Goal: Information Seeking & Learning: Understand process/instructions

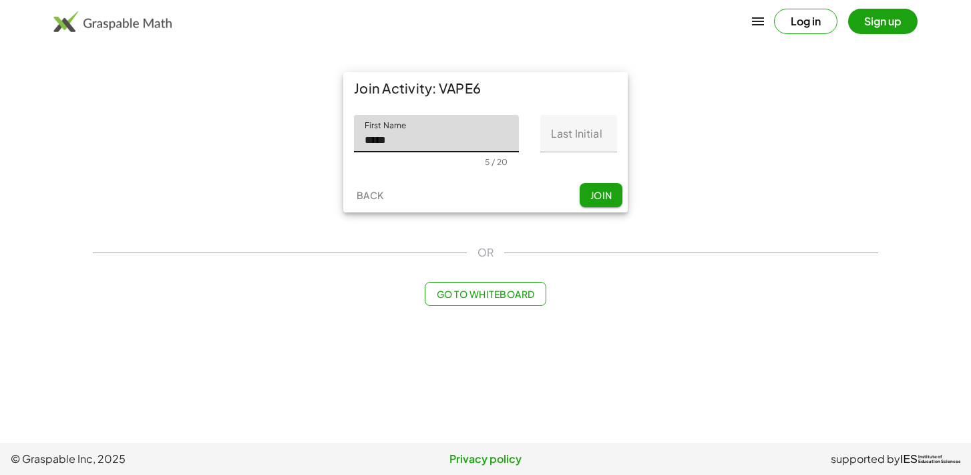
type input "*****"
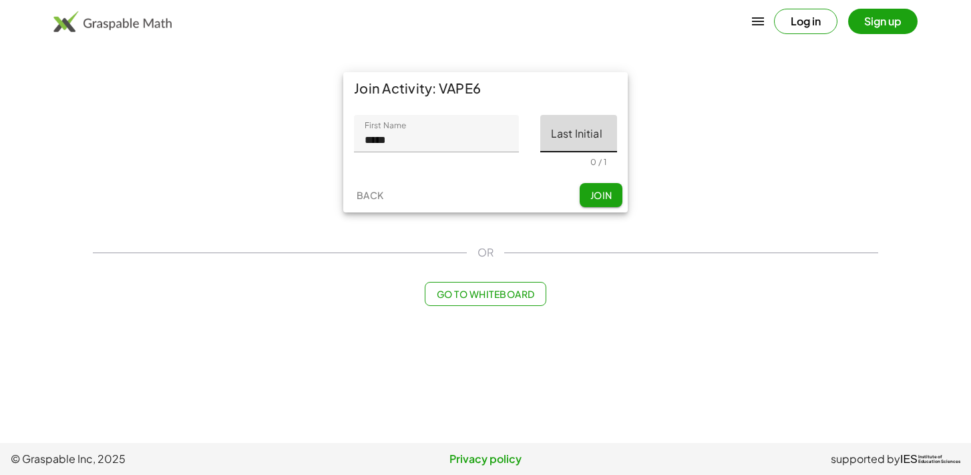
click at [603, 128] on input "Last Initial" at bounding box center [578, 133] width 77 height 37
type input "*"
click at [599, 196] on span "Join" at bounding box center [601, 195] width 22 height 12
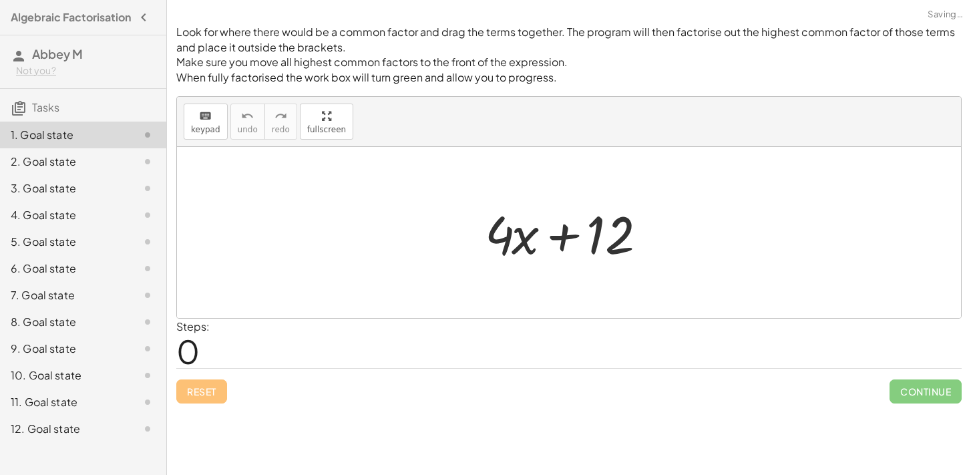
click at [62, 166] on div "2. Goal state" at bounding box center [65, 162] width 108 height 16
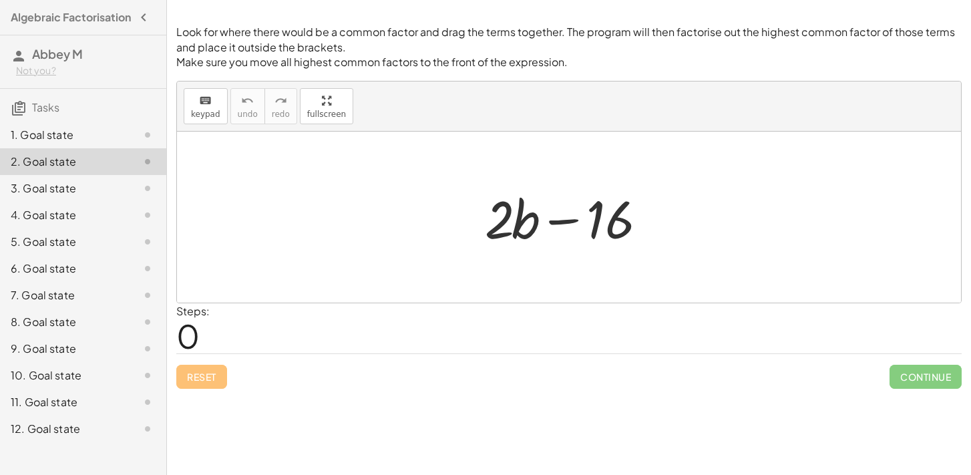
click at [102, 175] on div "1. Goal state" at bounding box center [83, 188] width 166 height 27
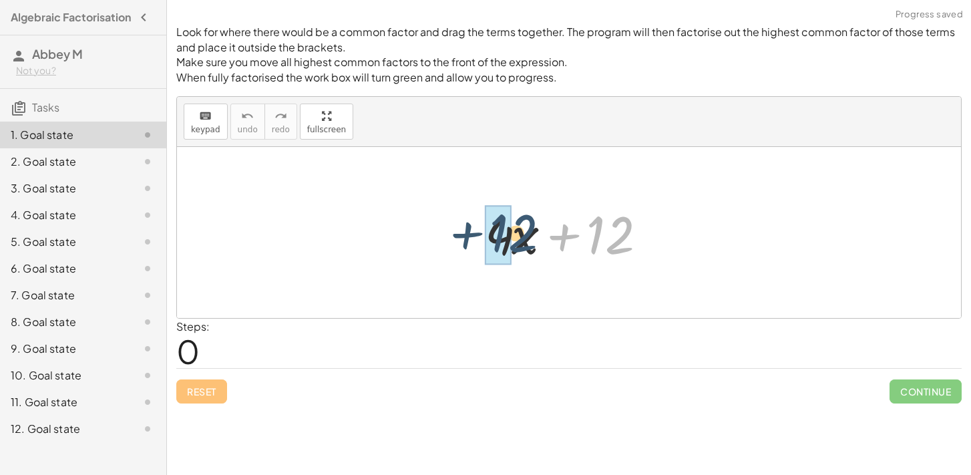
drag, startPoint x: 608, startPoint y: 233, endPoint x: 503, endPoint y: 230, distance: 104.9
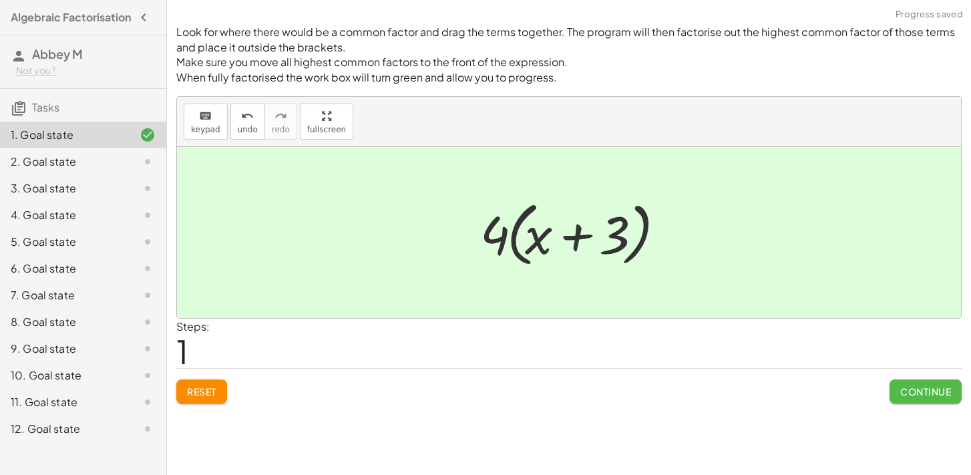
click at [899, 394] on button "Continue" at bounding box center [926, 391] width 72 height 24
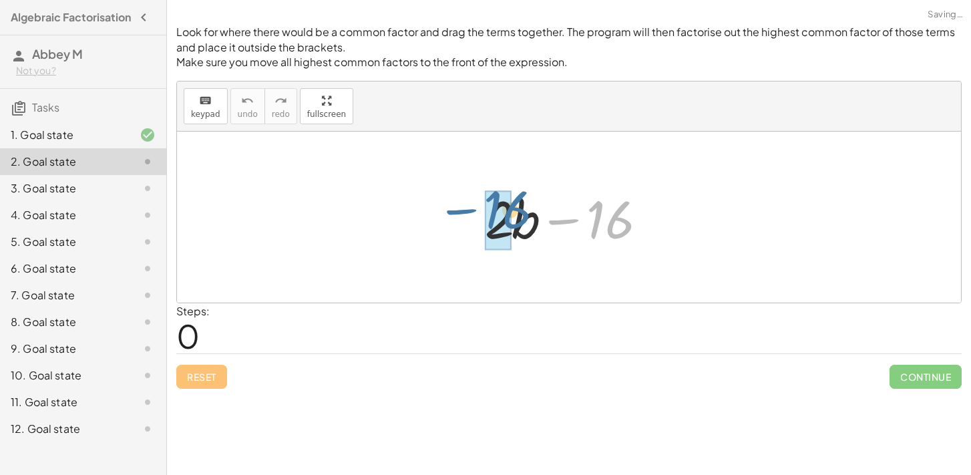
drag, startPoint x: 617, startPoint y: 217, endPoint x: 514, endPoint y: 207, distance: 104.0
click at [514, 206] on div at bounding box center [574, 217] width 192 height 69
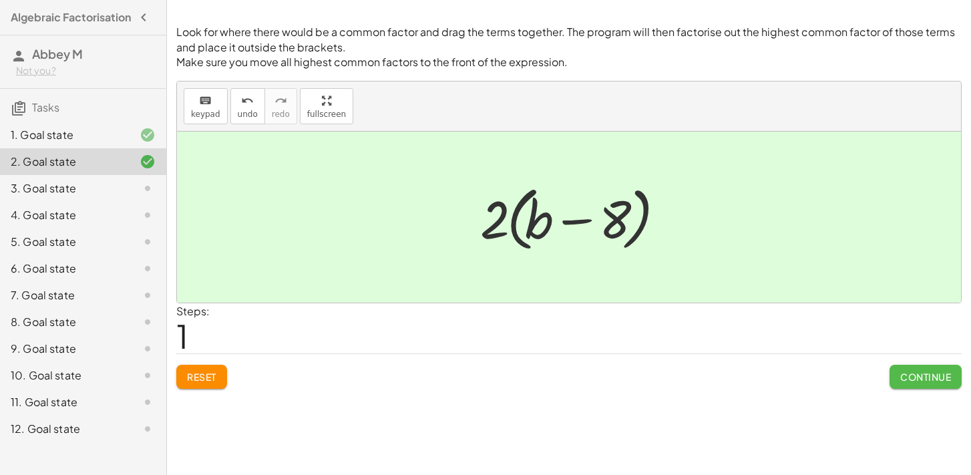
click at [912, 385] on button "Continue" at bounding box center [926, 377] width 72 height 24
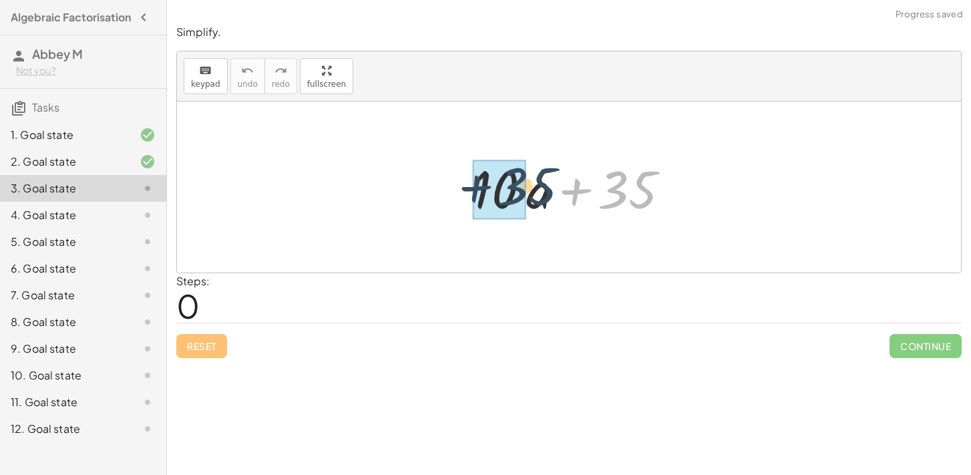
drag, startPoint x: 639, startPoint y: 198, endPoint x: 511, endPoint y: 194, distance: 128.4
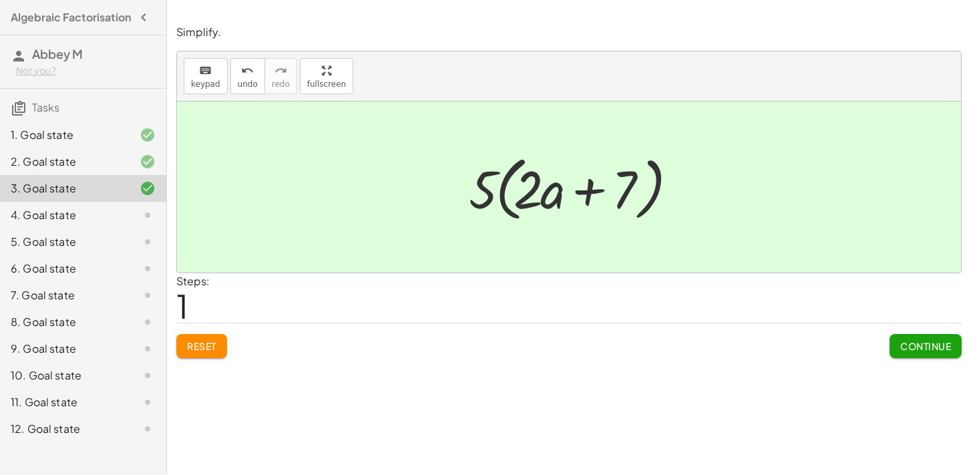
click at [200, 356] on button "Reset" at bounding box center [201, 346] width 51 height 24
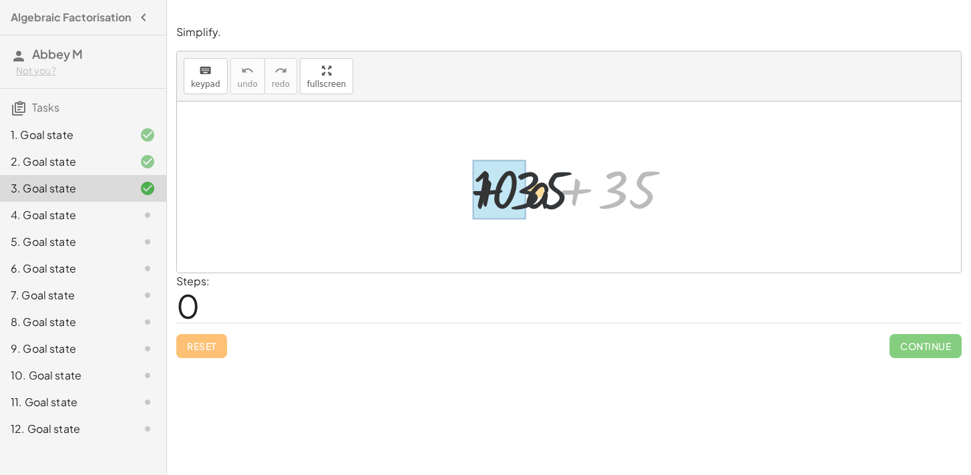
drag, startPoint x: 642, startPoint y: 180, endPoint x: 472, endPoint y: 180, distance: 169.7
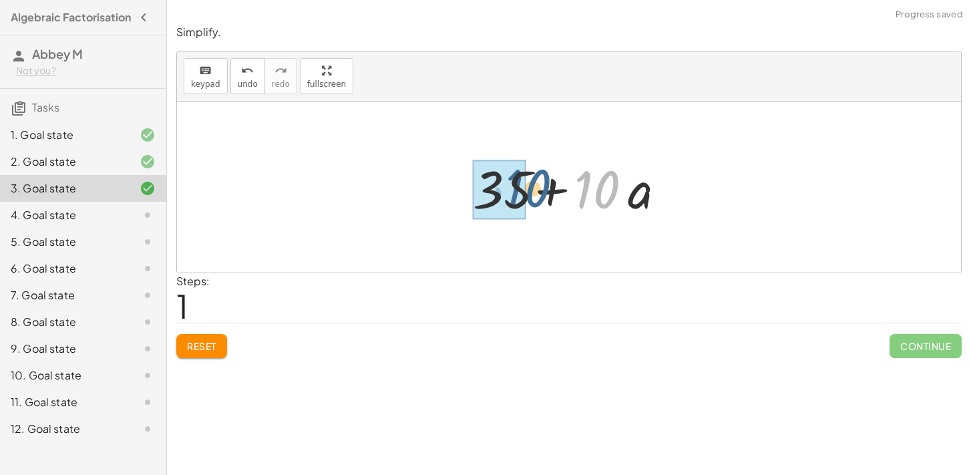
drag, startPoint x: 588, startPoint y: 186, endPoint x: 495, endPoint y: 178, distance: 93.3
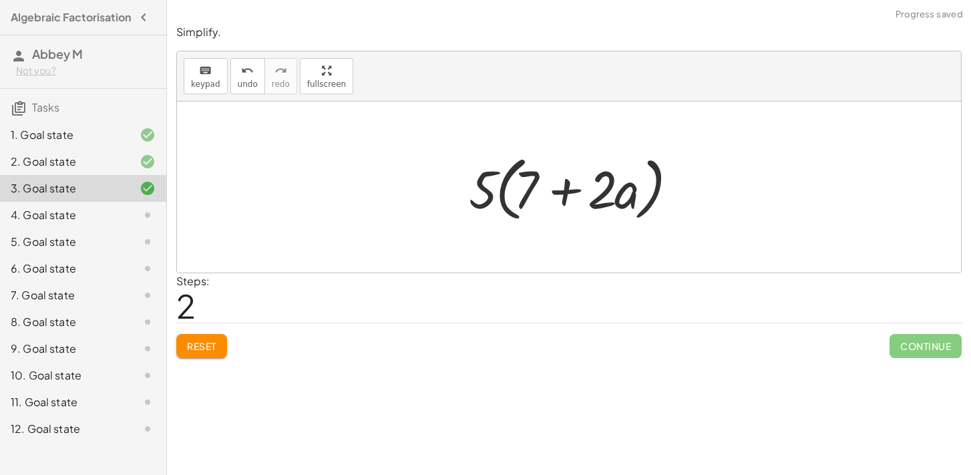
click at [196, 349] on span "Reset" at bounding box center [201, 346] width 29 height 12
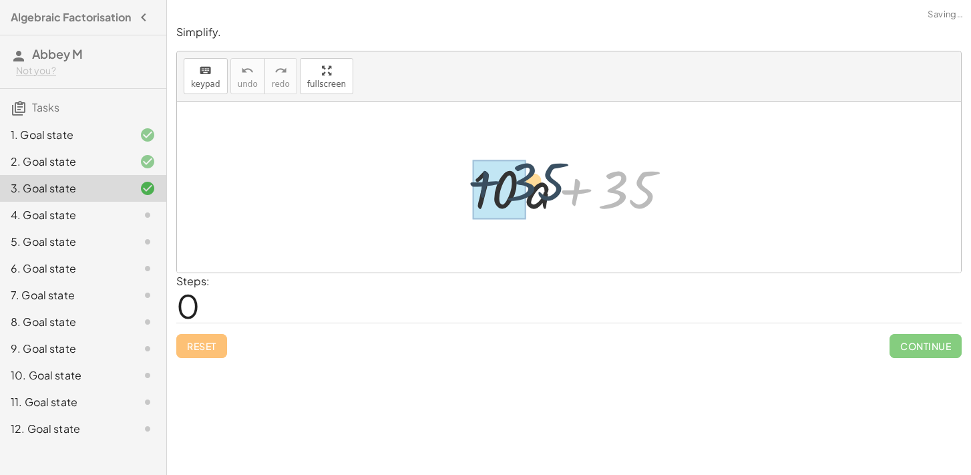
drag, startPoint x: 605, startPoint y: 185, endPoint x: 493, endPoint y: 178, distance: 111.8
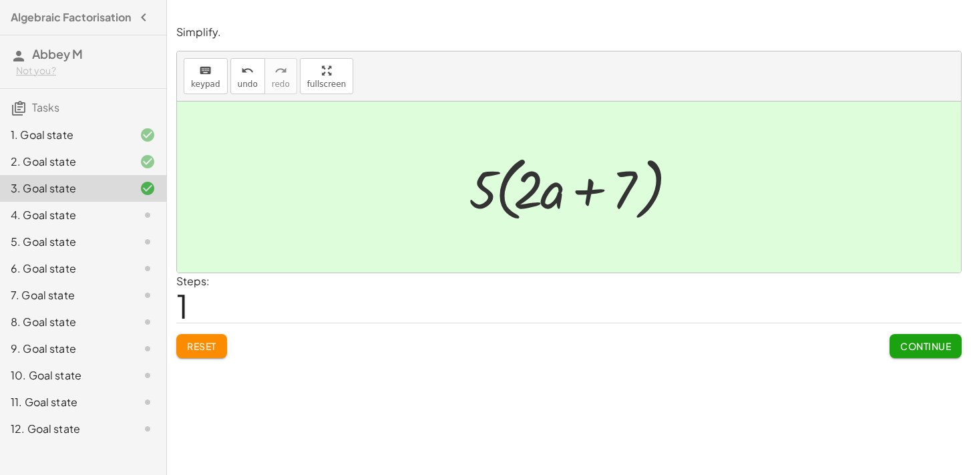
click at [930, 345] on span "Continue" at bounding box center [926, 346] width 51 height 12
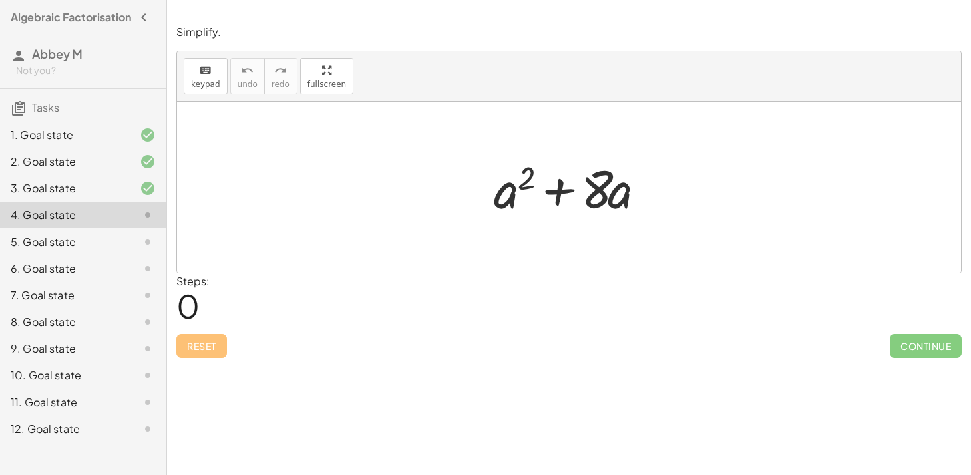
click at [635, 189] on div at bounding box center [574, 187] width 175 height 69
drag, startPoint x: 623, startPoint y: 189, endPoint x: 631, endPoint y: 197, distance: 11.8
click at [631, 197] on div at bounding box center [574, 187] width 175 height 69
drag, startPoint x: 597, startPoint y: 185, endPoint x: 486, endPoint y: 186, distance: 110.9
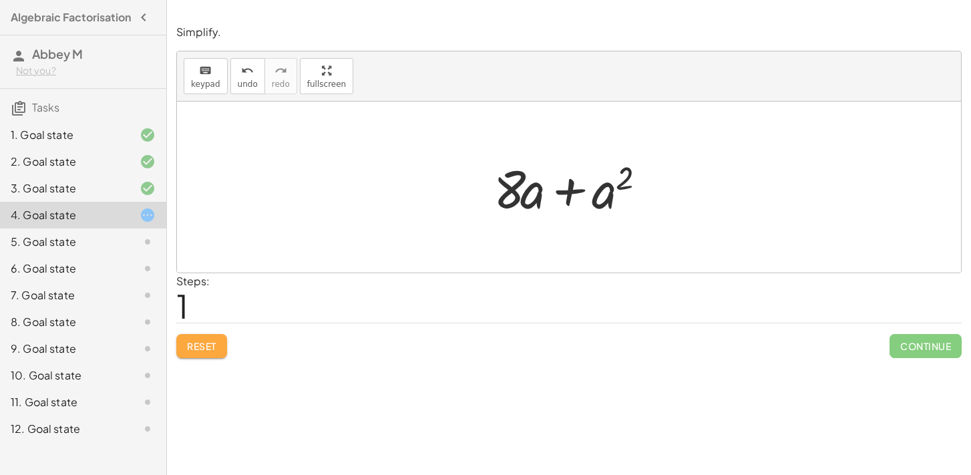
click at [188, 348] on span "Reset" at bounding box center [201, 346] width 29 height 12
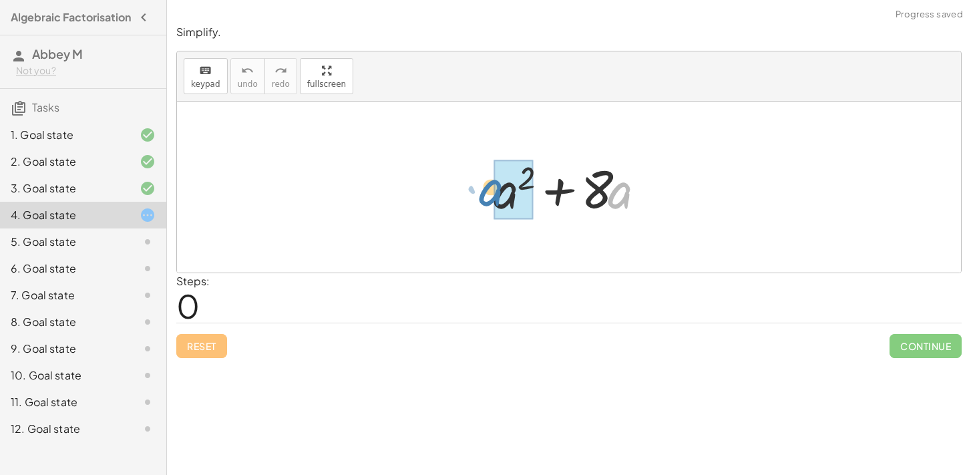
drag, startPoint x: 616, startPoint y: 198, endPoint x: 492, endPoint y: 196, distance: 123.6
click at [492, 196] on div at bounding box center [574, 187] width 175 height 69
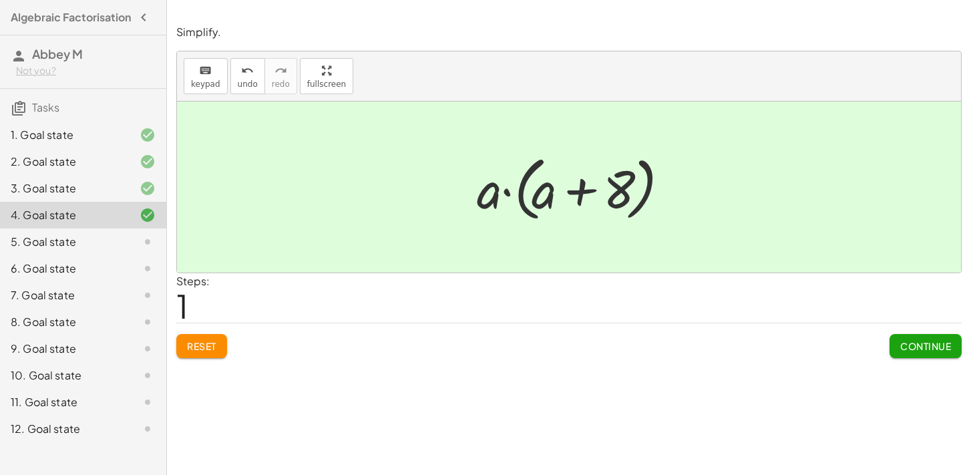
click at [0, 0] on div "Simplify. keyboard keypad undo undo redo redo fullscreen + a 2 + · 8 · a + · a …" at bounding box center [0, 0] width 0 height 0
click at [908, 353] on button "Continue" at bounding box center [926, 346] width 72 height 24
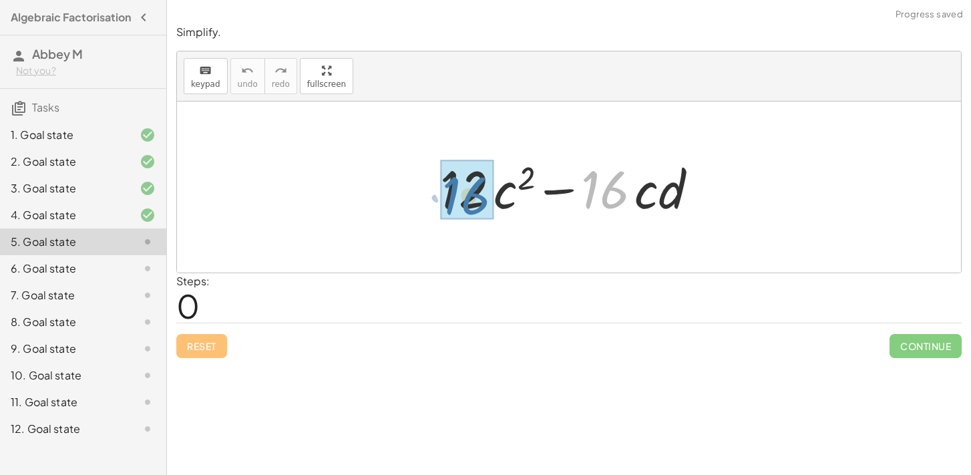
drag, startPoint x: 619, startPoint y: 184, endPoint x: 477, endPoint y: 188, distance: 142.4
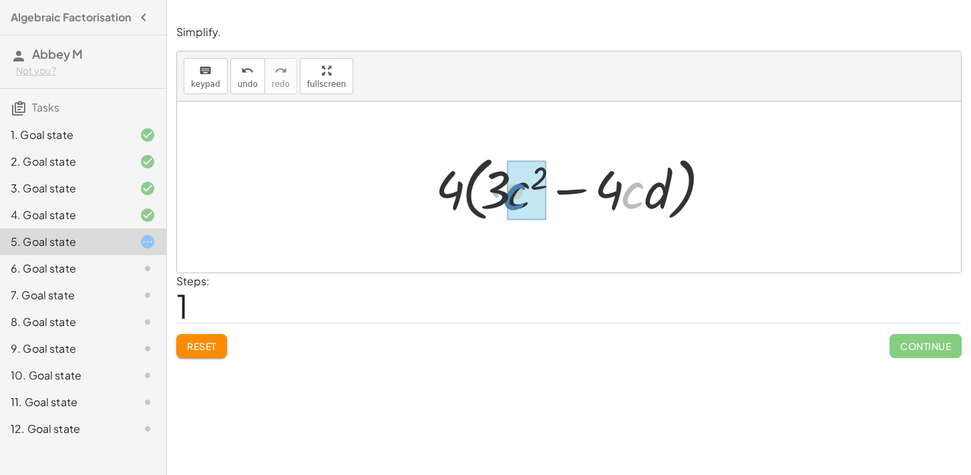
drag, startPoint x: 635, startPoint y: 192, endPoint x: 521, endPoint y: 194, distance: 114.3
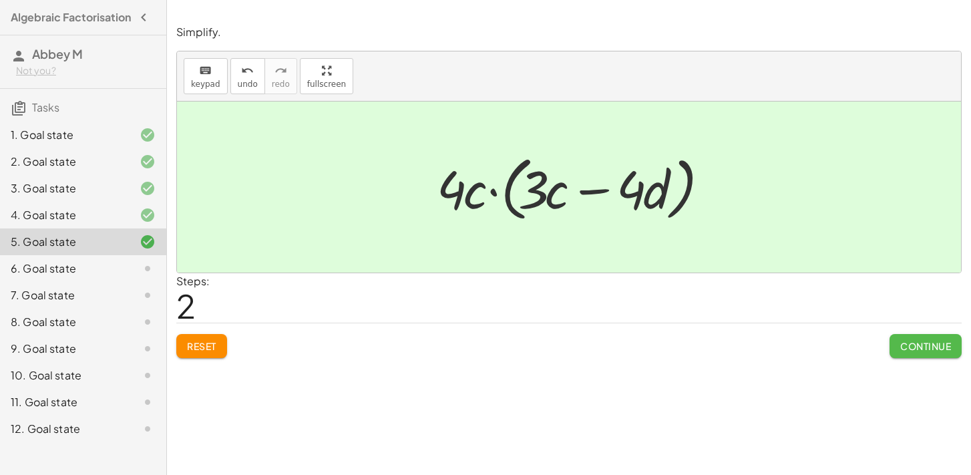
click at [909, 353] on button "Continue" at bounding box center [926, 346] width 72 height 24
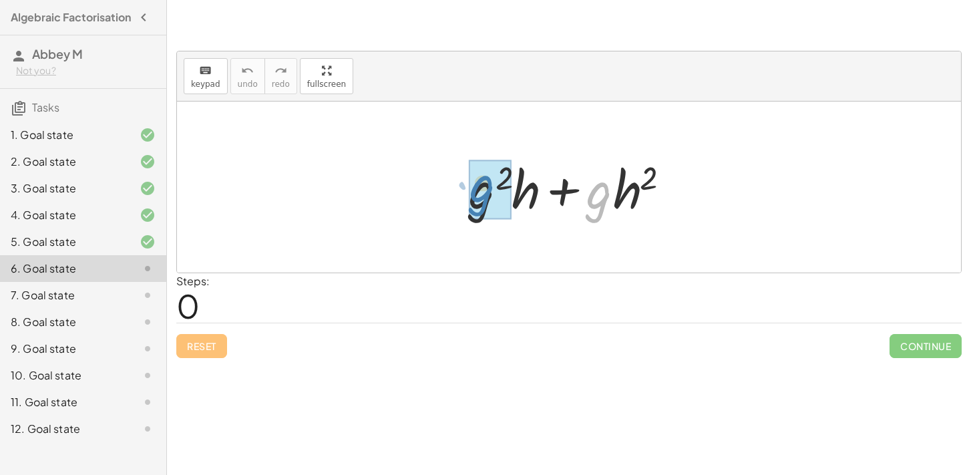
drag, startPoint x: 611, startPoint y: 198, endPoint x: 495, endPoint y: 192, distance: 116.4
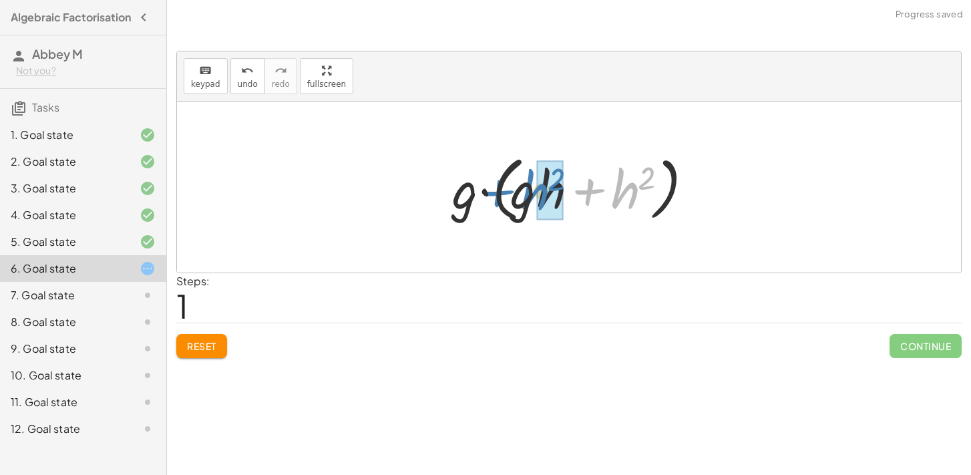
drag, startPoint x: 627, startPoint y: 194, endPoint x: 540, endPoint y: 196, distance: 86.2
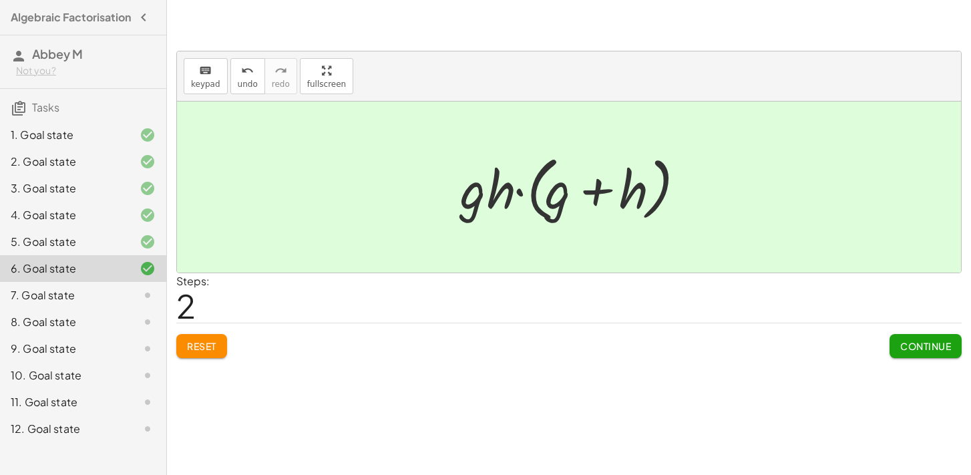
click at [922, 347] on span "Continue" at bounding box center [926, 346] width 51 height 12
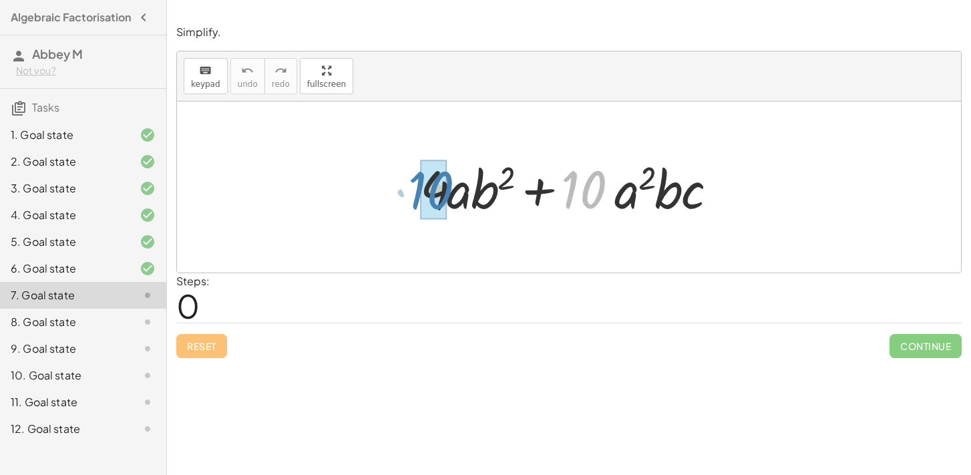
drag, startPoint x: 599, startPoint y: 195, endPoint x: 445, endPoint y: 196, distance: 153.7
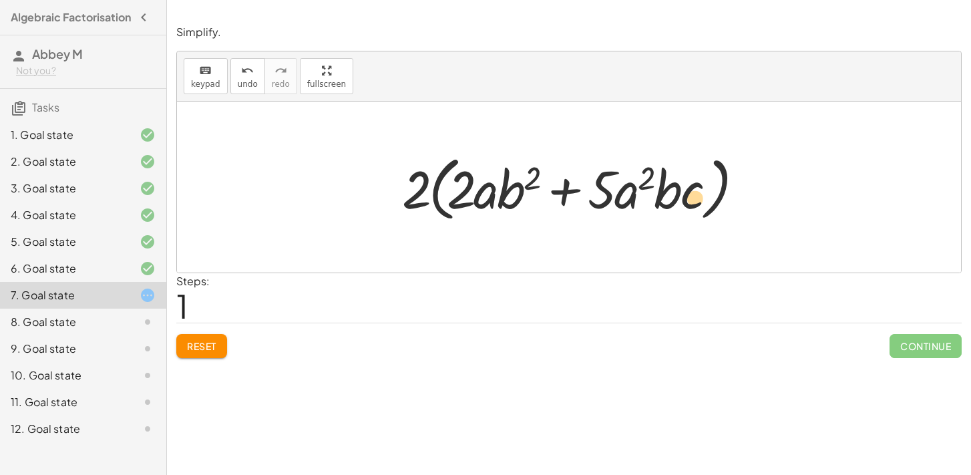
drag, startPoint x: 685, startPoint y: 199, endPoint x: 690, endPoint y: 207, distance: 9.3
click at [690, 207] on div at bounding box center [574, 187] width 357 height 77
drag, startPoint x: 663, startPoint y: 201, endPoint x: 510, endPoint y: 205, distance: 153.7
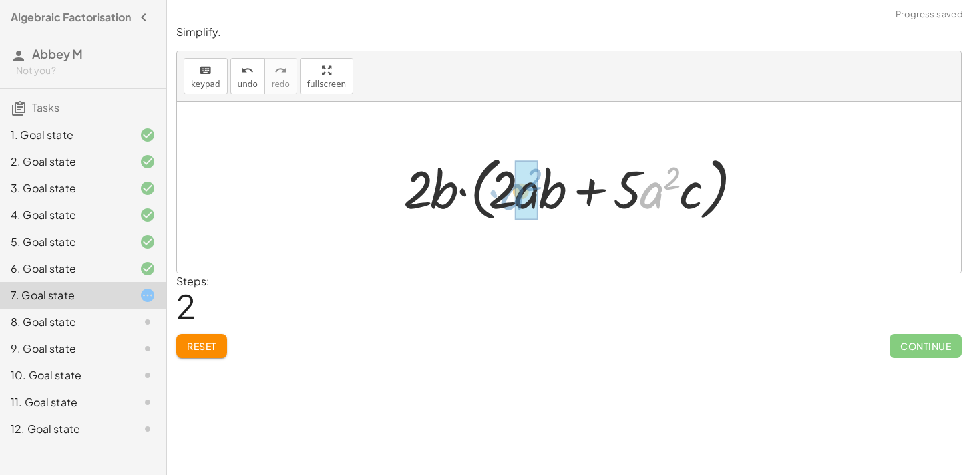
drag, startPoint x: 645, startPoint y: 190, endPoint x: 507, endPoint y: 193, distance: 137.7
click at [507, 193] on div at bounding box center [574, 187] width 355 height 77
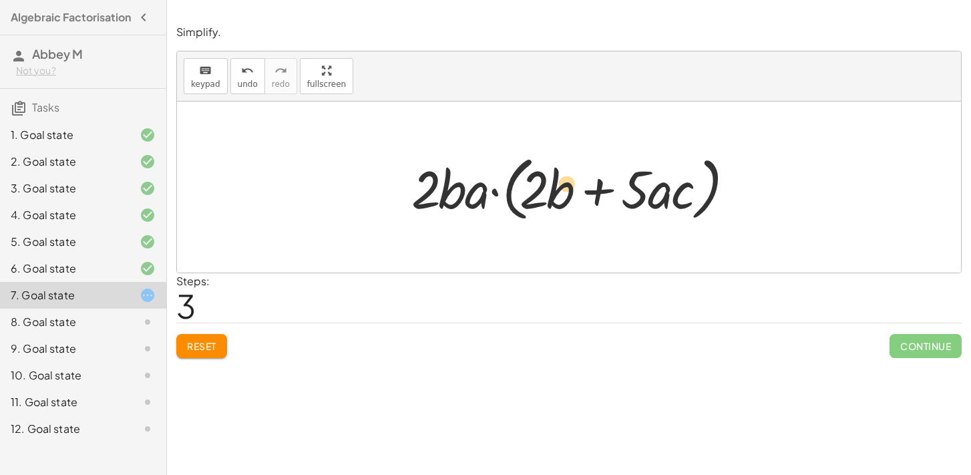
drag, startPoint x: 551, startPoint y: 188, endPoint x: 557, endPoint y: 183, distance: 7.1
click at [557, 183] on div at bounding box center [574, 187] width 339 height 77
drag, startPoint x: 638, startPoint y: 184, endPoint x: 649, endPoint y: 189, distance: 12.3
click at [649, 189] on div at bounding box center [574, 187] width 339 height 77
drag, startPoint x: 675, startPoint y: 189, endPoint x: 683, endPoint y: 190, distance: 8.7
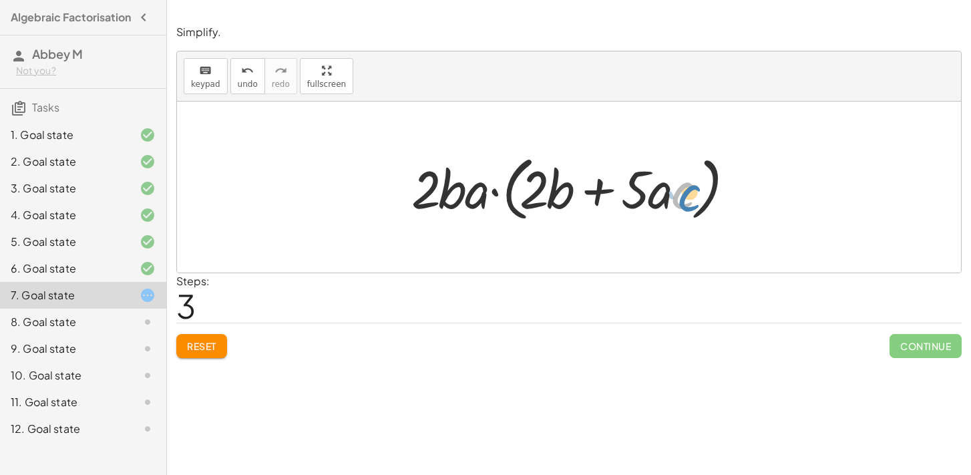
click at [683, 190] on div at bounding box center [574, 187] width 339 height 77
drag, startPoint x: 663, startPoint y: 190, endPoint x: 543, endPoint y: 189, distance: 120.3
click at [543, 188] on div at bounding box center [574, 187] width 339 height 77
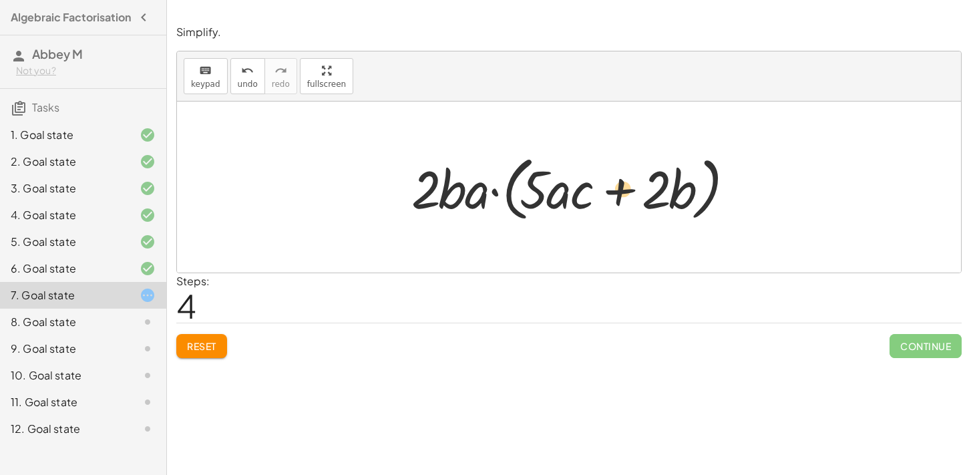
drag, startPoint x: 621, startPoint y: 187, endPoint x: 583, endPoint y: 188, distance: 37.4
click at [581, 188] on div at bounding box center [574, 187] width 339 height 77
click at [697, 190] on div at bounding box center [574, 187] width 339 height 77
drag, startPoint x: 568, startPoint y: 195, endPoint x: 671, endPoint y: 194, distance: 103.6
click at [671, 194] on div at bounding box center [574, 187] width 339 height 77
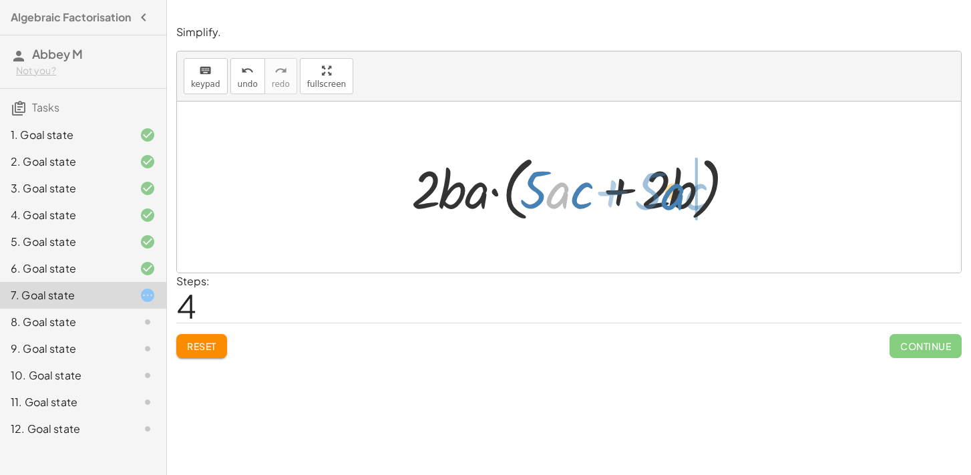
drag, startPoint x: 559, startPoint y: 192, endPoint x: 671, endPoint y: 194, distance: 111.6
click at [671, 194] on div at bounding box center [574, 187] width 339 height 77
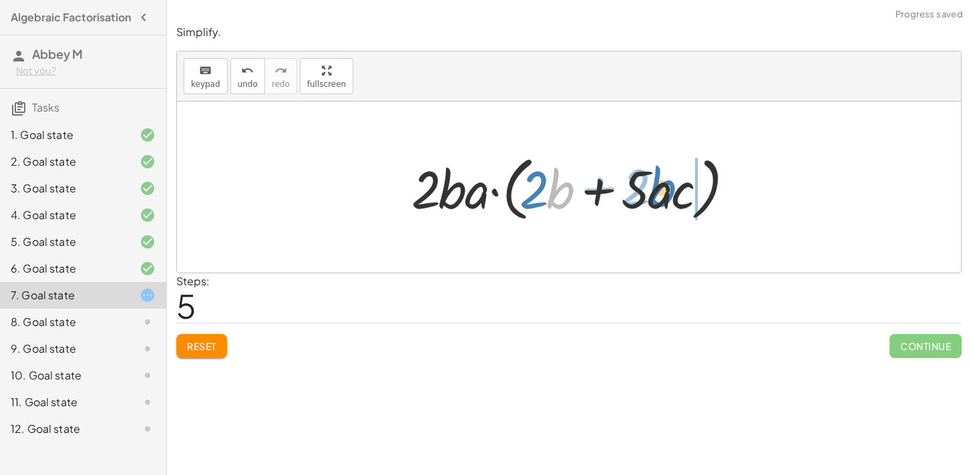
drag, startPoint x: 573, startPoint y: 196, endPoint x: 673, endPoint y: 196, distance: 100.2
click at [673, 195] on div at bounding box center [574, 187] width 339 height 77
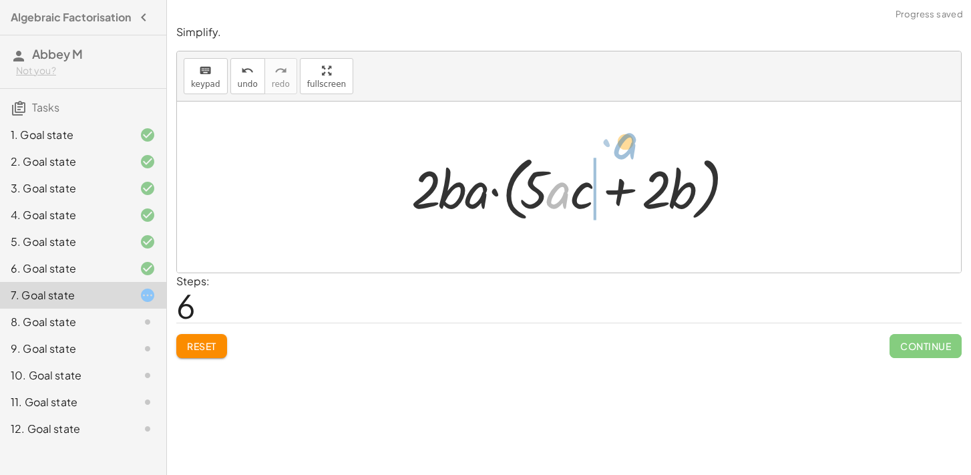
drag, startPoint x: 557, startPoint y: 200, endPoint x: 629, endPoint y: 142, distance: 92.2
click at [629, 142] on div "+ · 4 · a · b 2 + · 10 · a 2 · b · c + · 2 · 2 · a · b 2 + · 2 · 5 · a 2 · b · …" at bounding box center [569, 187] width 784 height 171
drag, startPoint x: 555, startPoint y: 188, endPoint x: 476, endPoint y: 188, distance: 78.8
click at [476, 188] on div at bounding box center [574, 187] width 339 height 77
click at [464, 195] on div at bounding box center [574, 187] width 339 height 77
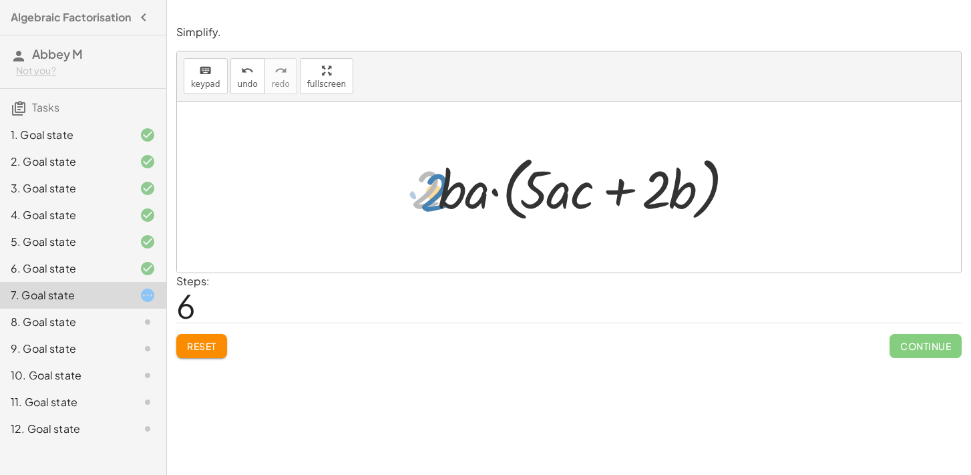
drag, startPoint x: 417, startPoint y: 194, endPoint x: 398, endPoint y: 194, distance: 19.4
click at [398, 194] on div "+ · 4 · a · b 2 + · 10 · a 2 · b · c + · 2 · 2 · a · b 2 + · 2 · 5 · a 2 · b · …" at bounding box center [569, 188] width 355 height 84
drag, startPoint x: 456, startPoint y: 199, endPoint x: 671, endPoint y: 193, distance: 215.2
click at [671, 193] on div at bounding box center [574, 187] width 339 height 77
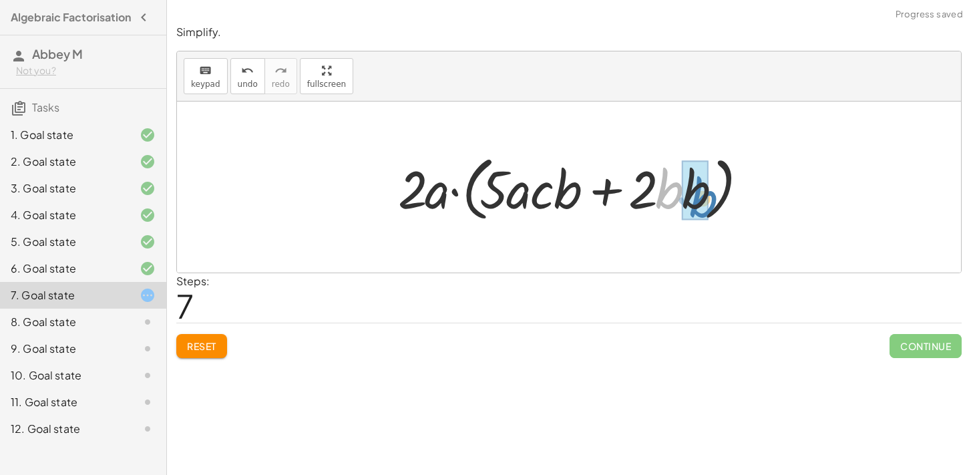
drag, startPoint x: 656, startPoint y: 190, endPoint x: 691, endPoint y: 198, distance: 35.7
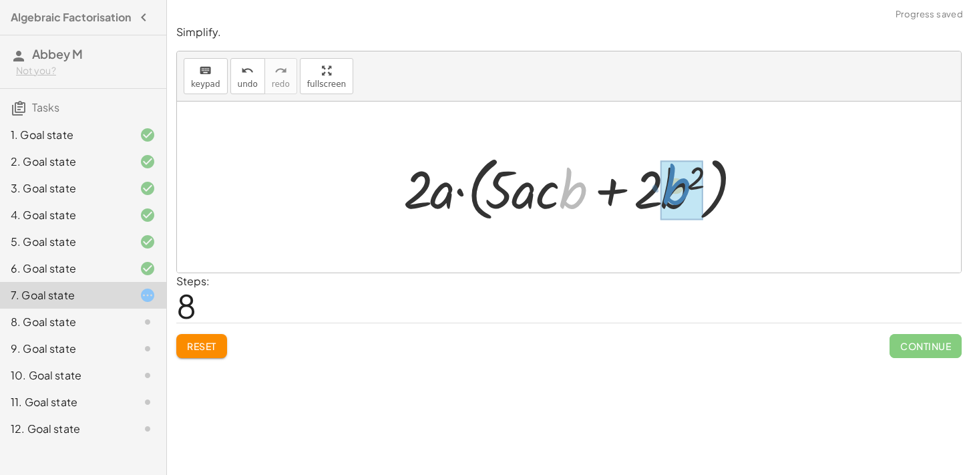
drag, startPoint x: 567, startPoint y: 192, endPoint x: 672, endPoint y: 189, distance: 104.9
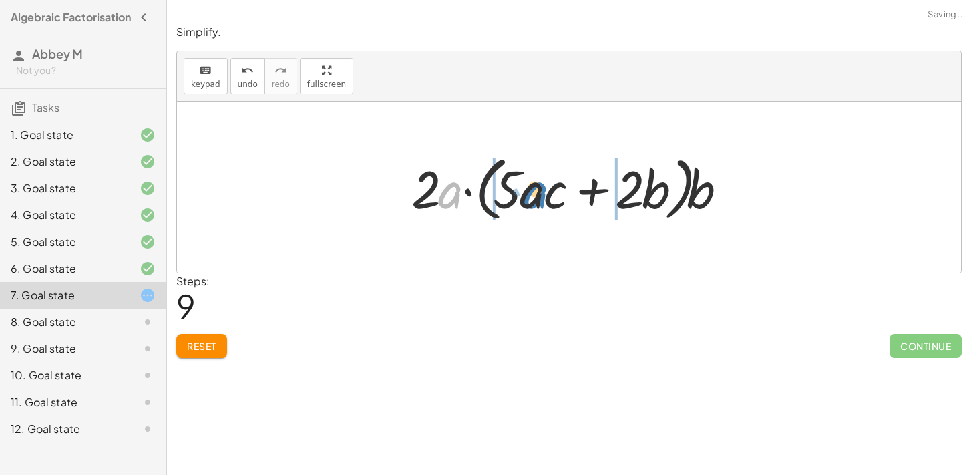
drag, startPoint x: 453, startPoint y: 197, endPoint x: 540, endPoint y: 198, distance: 86.9
click at [540, 198] on div at bounding box center [574, 187] width 339 height 77
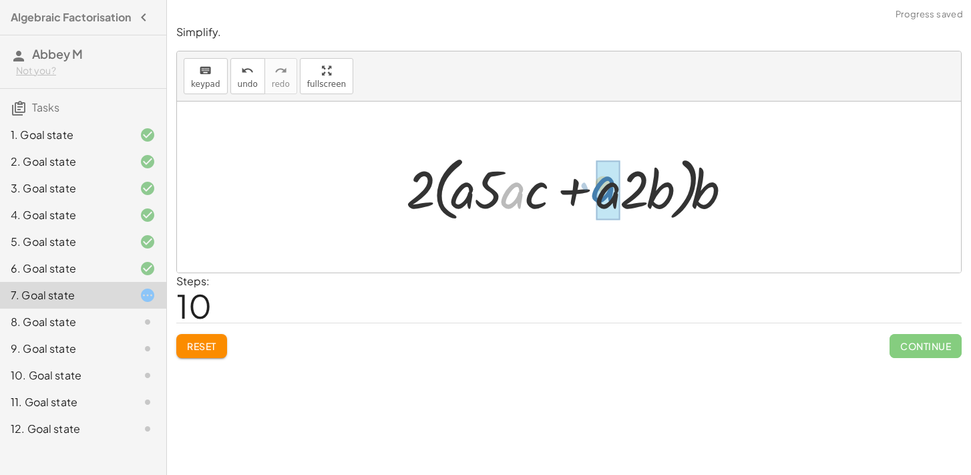
drag, startPoint x: 510, startPoint y: 197, endPoint x: 601, endPoint y: 191, distance: 91.1
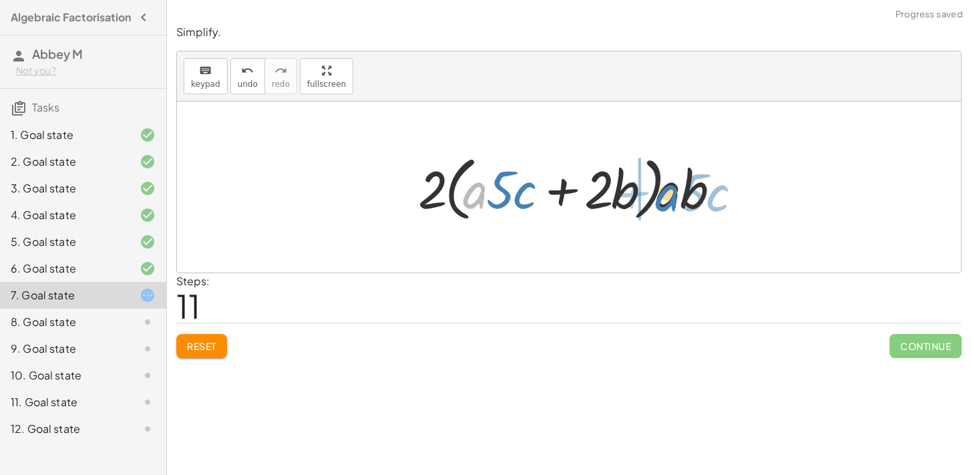
drag, startPoint x: 476, startPoint y: 194, endPoint x: 669, endPoint y: 196, distance: 193.1
click at [669, 196] on div at bounding box center [574, 187] width 325 height 77
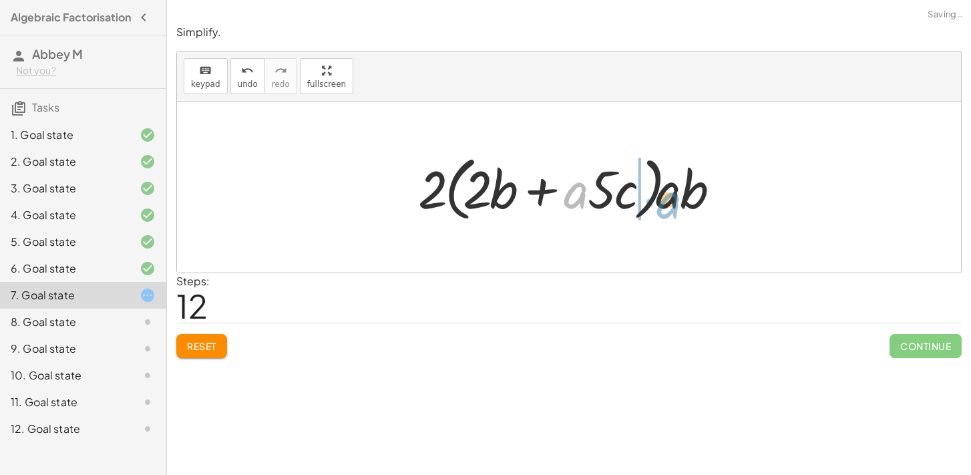
drag, startPoint x: 575, startPoint y: 196, endPoint x: 667, endPoint y: 206, distance: 92.7
click at [667, 206] on div at bounding box center [574, 187] width 325 height 77
drag, startPoint x: 677, startPoint y: 194, endPoint x: 456, endPoint y: 188, distance: 220.6
click at [456, 188] on div at bounding box center [574, 187] width 325 height 77
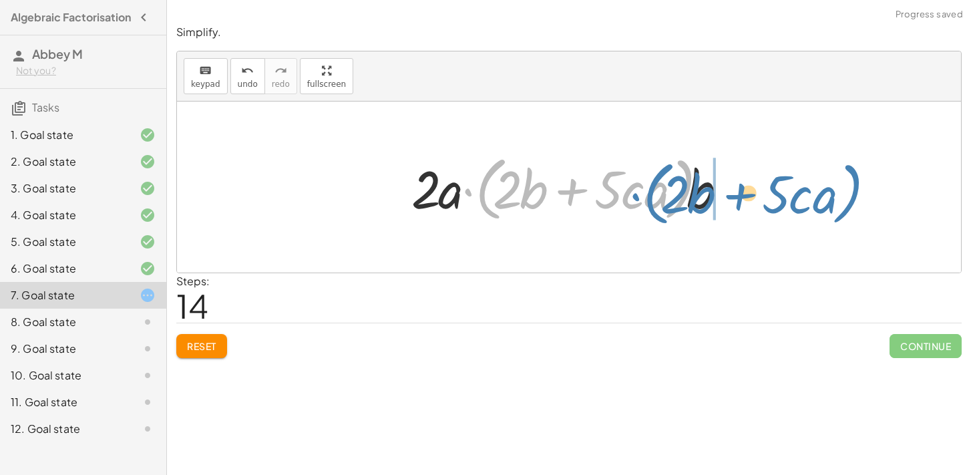
drag, startPoint x: 682, startPoint y: 188, endPoint x: 851, endPoint y: 192, distance: 168.4
click at [851, 192] on div "+ · 4 · a · b 2 + · 10 · a 2 · b · c + · 2 · 2 · a · b 2 + · 2 · 5 · a 2 · b · …" at bounding box center [569, 187] width 784 height 171
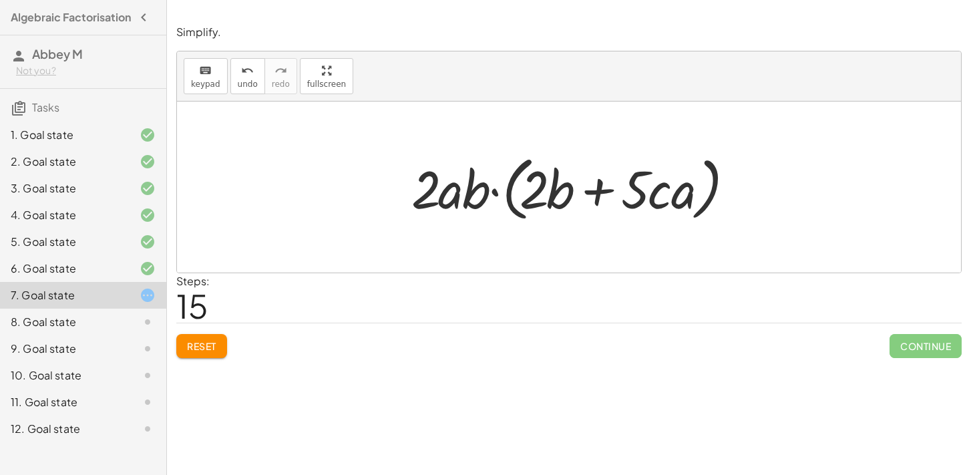
click at [212, 338] on button "Reset" at bounding box center [201, 346] width 51 height 24
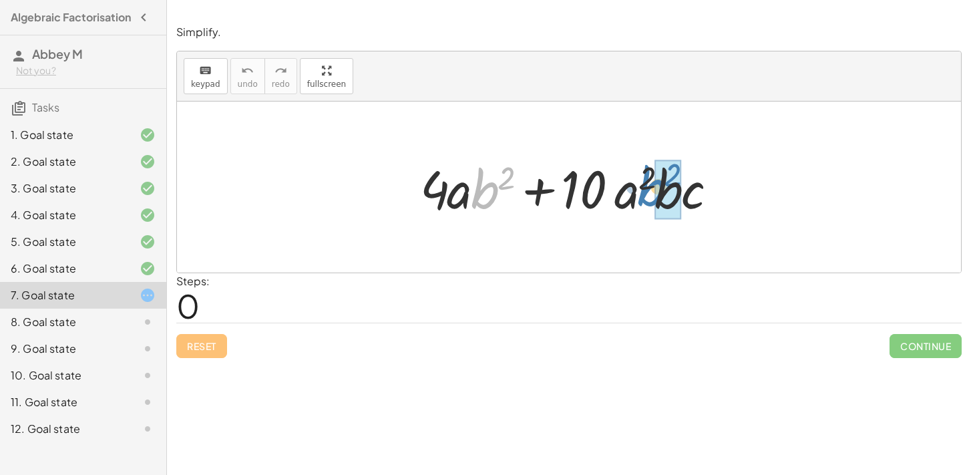
drag, startPoint x: 486, startPoint y: 192, endPoint x: 653, endPoint y: 190, distance: 167.7
click at [653, 190] on div at bounding box center [574, 187] width 321 height 69
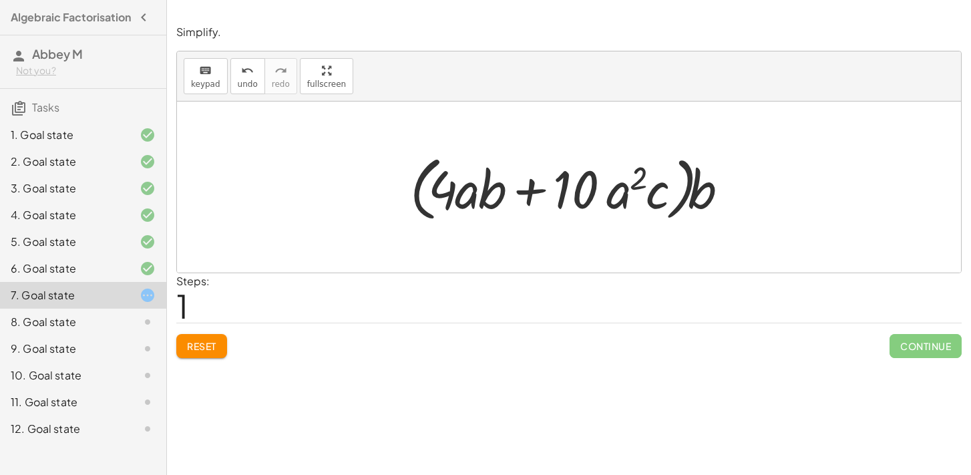
click at [618, 192] on div at bounding box center [574, 187] width 341 height 77
drag, startPoint x: 639, startPoint y: 180, endPoint x: 724, endPoint y: 191, distance: 86.3
click at [726, 191] on div at bounding box center [574, 187] width 341 height 77
drag, startPoint x: 615, startPoint y: 201, endPoint x: 456, endPoint y: 198, distance: 159.0
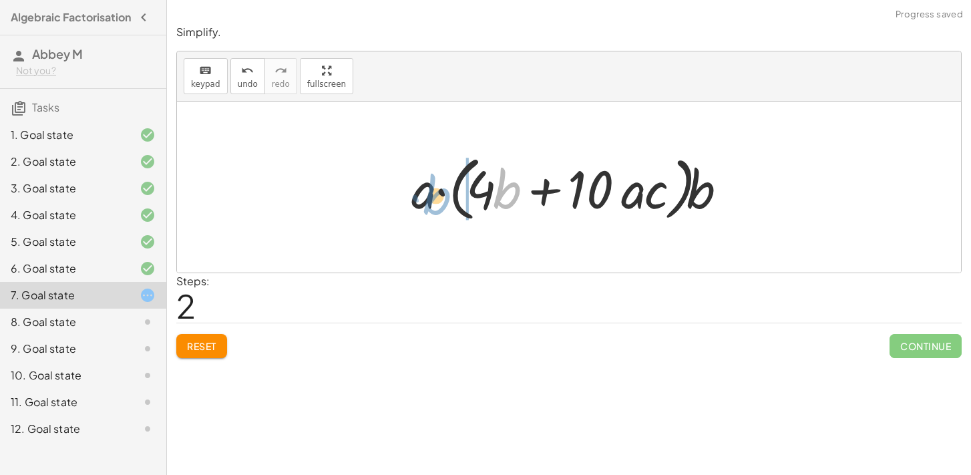
drag, startPoint x: 506, startPoint y: 192, endPoint x: 434, endPoint y: 197, distance: 72.4
click at [434, 197] on div at bounding box center [574, 187] width 339 height 77
drag, startPoint x: 509, startPoint y: 193, endPoint x: 472, endPoint y: 191, distance: 36.8
click at [472, 191] on div at bounding box center [574, 187] width 339 height 77
drag, startPoint x: 691, startPoint y: 192, endPoint x: 710, endPoint y: 190, distance: 19.6
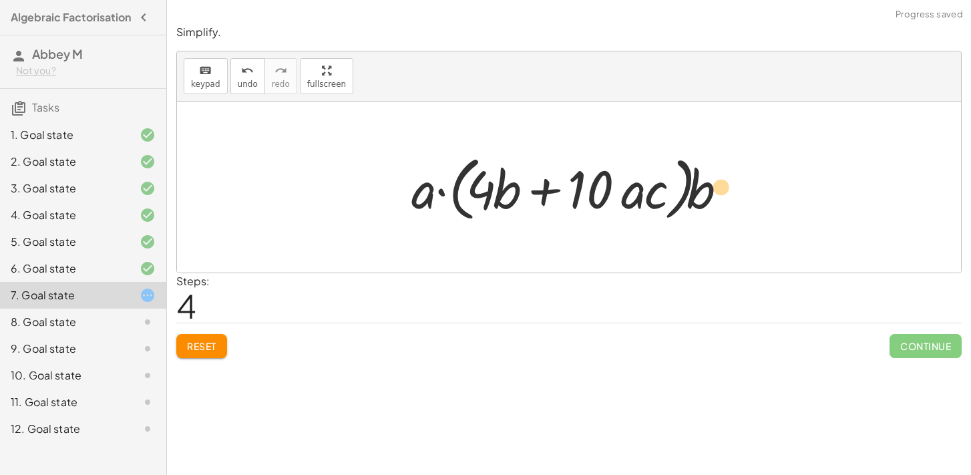
click at [710, 190] on div at bounding box center [574, 187] width 339 height 77
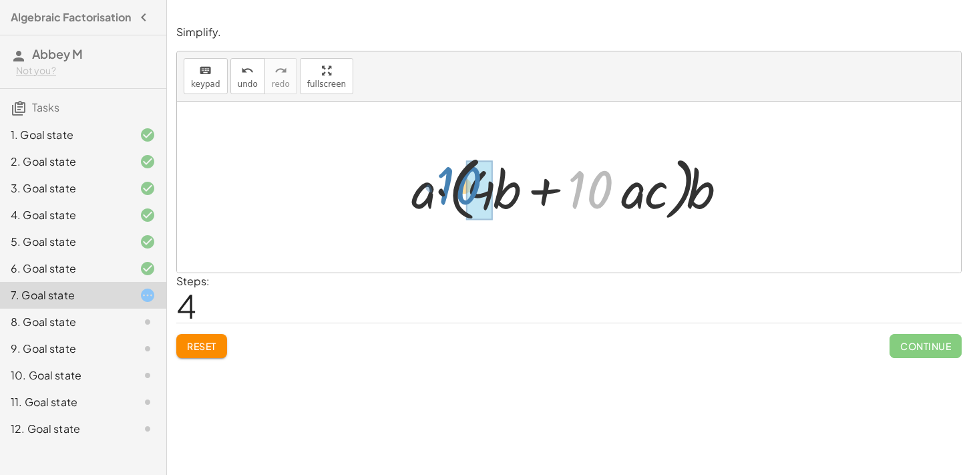
drag, startPoint x: 586, startPoint y: 182, endPoint x: 456, endPoint y: 178, distance: 130.3
click at [456, 178] on div at bounding box center [574, 187] width 339 height 77
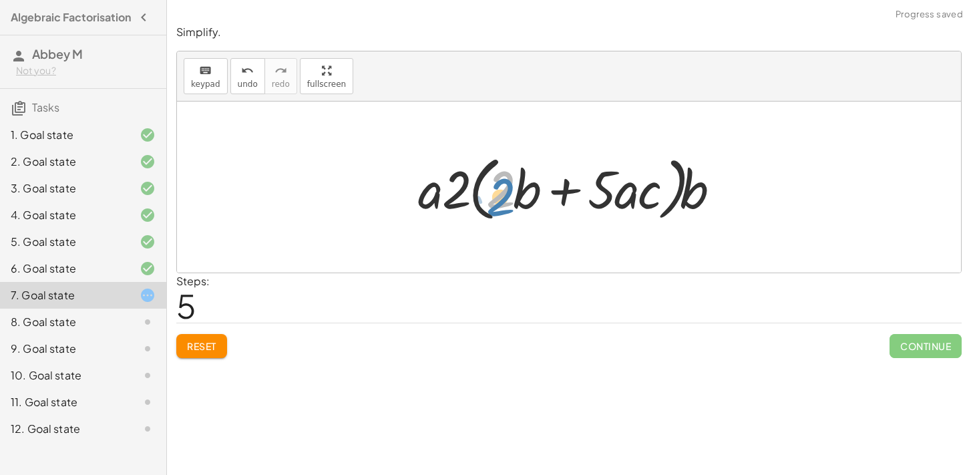
drag, startPoint x: 498, startPoint y: 194, endPoint x: 505, endPoint y: 198, distance: 7.5
click at [505, 198] on div at bounding box center [574, 187] width 325 height 77
drag, startPoint x: 526, startPoint y: 198, endPoint x: 638, endPoint y: 200, distance: 111.6
click at [638, 200] on div at bounding box center [574, 187] width 325 height 77
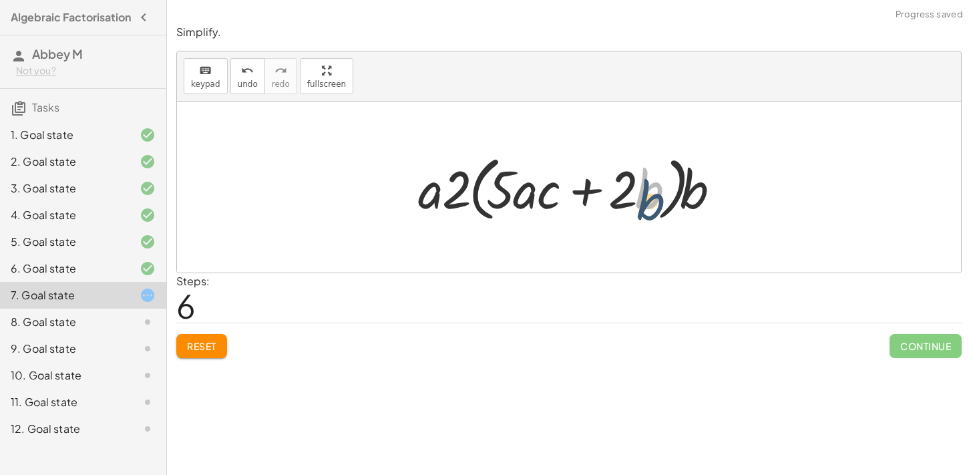
drag, startPoint x: 642, startPoint y: 198, endPoint x: 619, endPoint y: 217, distance: 29.9
click at [633, 217] on div at bounding box center [574, 187] width 325 height 77
drag, startPoint x: 522, startPoint y: 194, endPoint x: 502, endPoint y: 192, distance: 20.1
click at [502, 192] on div at bounding box center [574, 187] width 325 height 77
click at [192, 349] on span "Reset" at bounding box center [201, 346] width 29 height 12
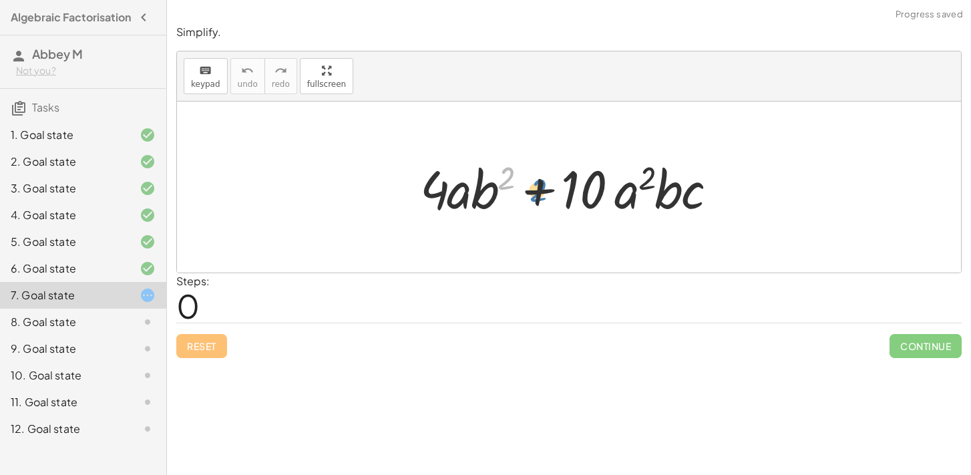
drag, startPoint x: 511, startPoint y: 173, endPoint x: 533, endPoint y: 180, distance: 23.2
click at [533, 180] on div at bounding box center [574, 187] width 321 height 69
click at [488, 190] on div at bounding box center [574, 187] width 321 height 69
drag, startPoint x: 619, startPoint y: 196, endPoint x: 450, endPoint y: 186, distance: 169.4
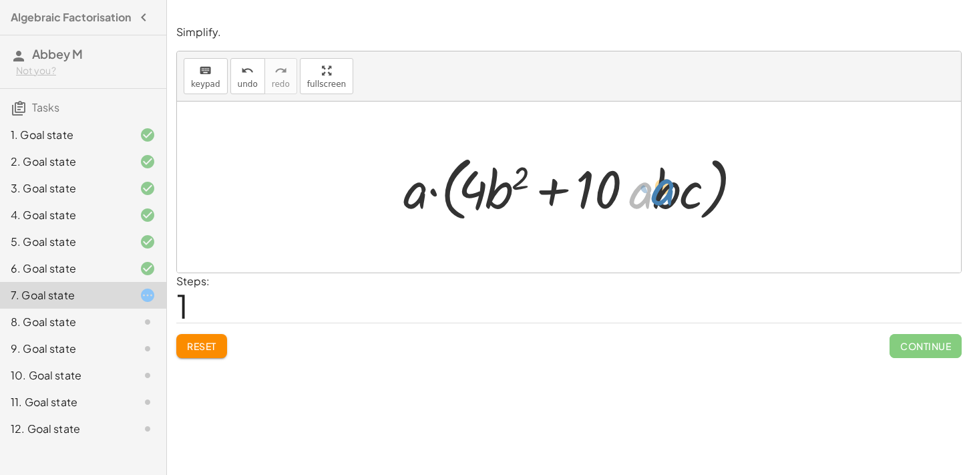
drag, startPoint x: 643, startPoint y: 196, endPoint x: 651, endPoint y: 193, distance: 8.1
click at [651, 193] on div at bounding box center [574, 187] width 355 height 77
drag, startPoint x: 595, startPoint y: 181, endPoint x: 474, endPoint y: 181, distance: 120.9
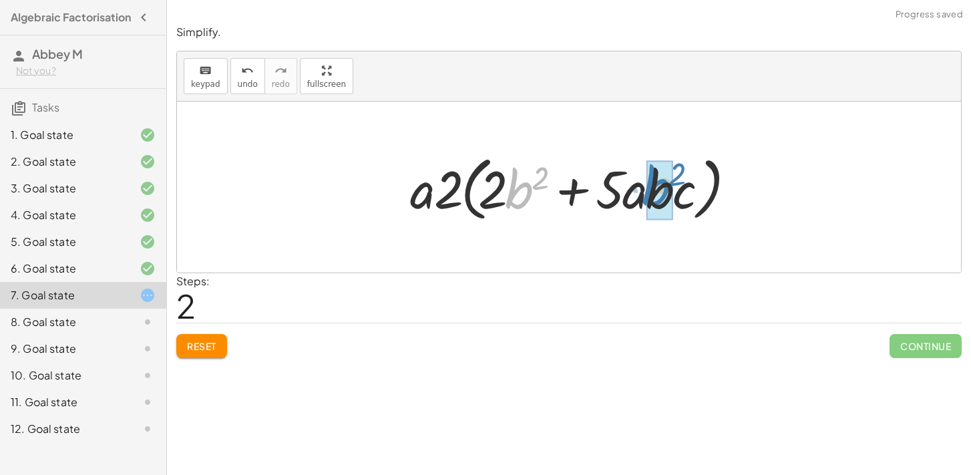
drag, startPoint x: 510, startPoint y: 194, endPoint x: 647, endPoint y: 190, distance: 137.0
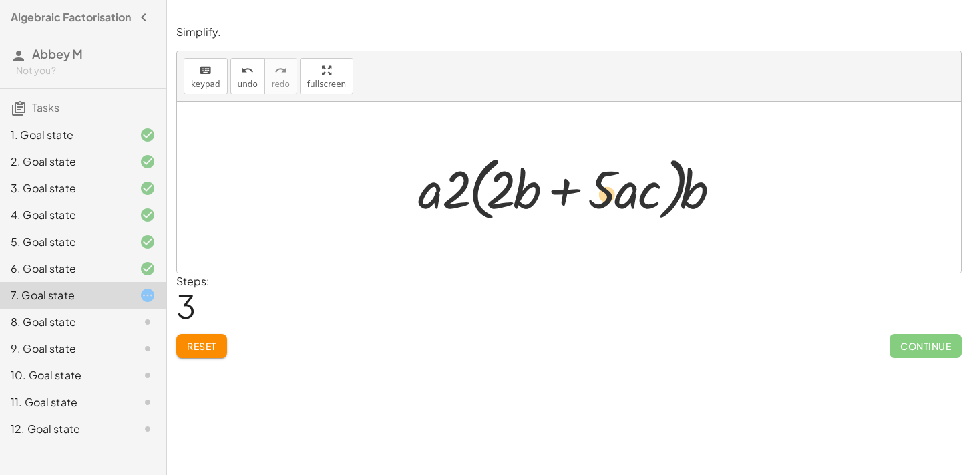
drag, startPoint x: 613, startPoint y: 196, endPoint x: 618, endPoint y: 201, distance: 7.1
click at [618, 201] on div at bounding box center [574, 187] width 325 height 77
click at [625, 200] on div at bounding box center [574, 187] width 325 height 77
drag, startPoint x: 643, startPoint y: 194, endPoint x: 652, endPoint y: 190, distance: 10.5
click at [652, 190] on div at bounding box center [574, 187] width 325 height 77
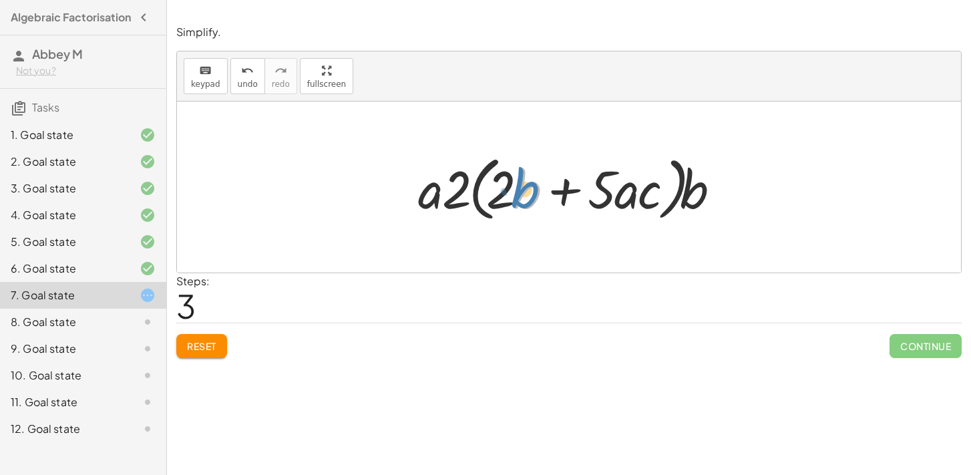
drag, startPoint x: 527, startPoint y: 189, endPoint x: 520, endPoint y: 188, distance: 6.8
click at [520, 188] on div at bounding box center [574, 187] width 325 height 77
drag, startPoint x: 490, startPoint y: 190, endPoint x: 659, endPoint y: 188, distance: 169.7
click at [660, 188] on div at bounding box center [574, 187] width 325 height 77
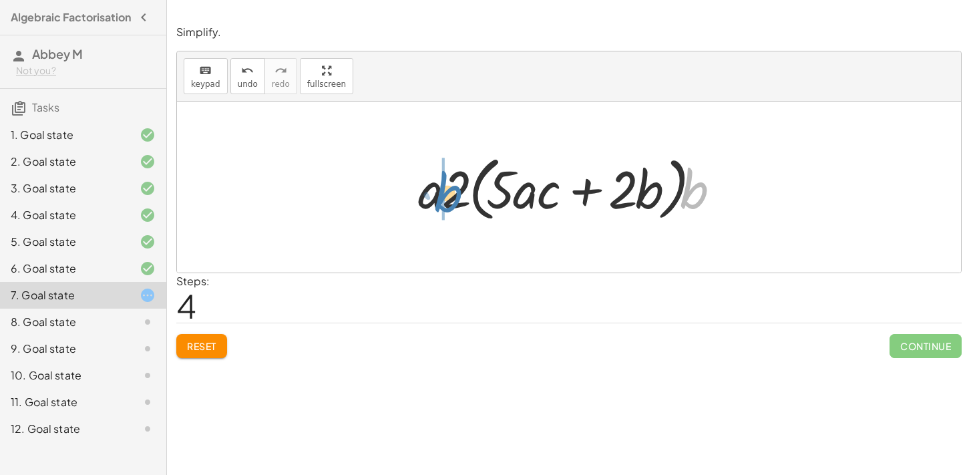
drag, startPoint x: 704, startPoint y: 202, endPoint x: 457, endPoint y: 206, distance: 246.6
click at [457, 206] on div at bounding box center [574, 187] width 325 height 77
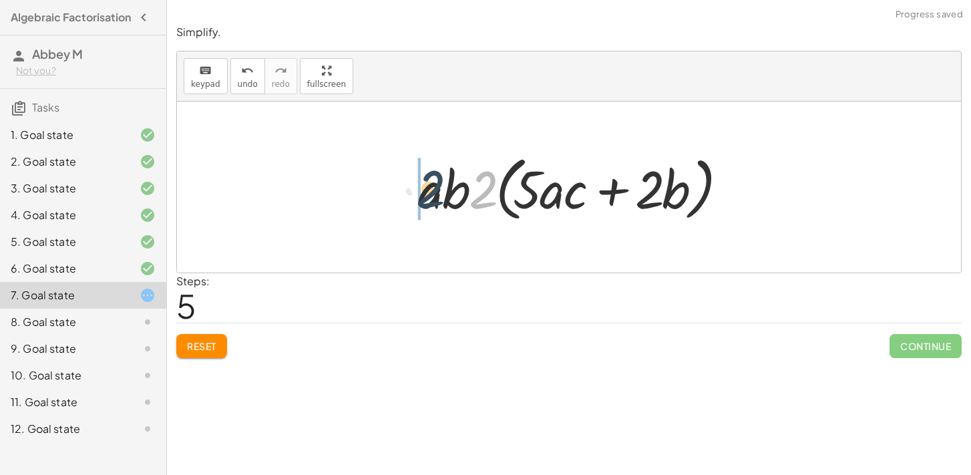
drag, startPoint x: 480, startPoint y: 196, endPoint x: 415, endPoint y: 198, distance: 64.8
click at [415, 198] on div at bounding box center [574, 187] width 325 height 77
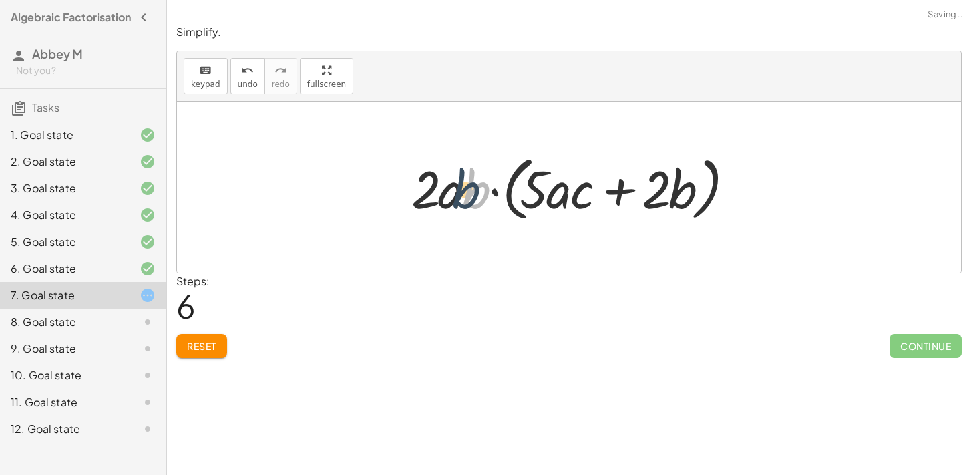
drag, startPoint x: 466, startPoint y: 187, endPoint x: 456, endPoint y: 187, distance: 10.0
click at [456, 187] on div at bounding box center [574, 187] width 339 height 77
drag, startPoint x: 476, startPoint y: 192, endPoint x: 441, endPoint y: 191, distance: 34.8
click at [441, 191] on div at bounding box center [574, 187] width 339 height 77
drag, startPoint x: 535, startPoint y: 192, endPoint x: 528, endPoint y: 189, distance: 7.2
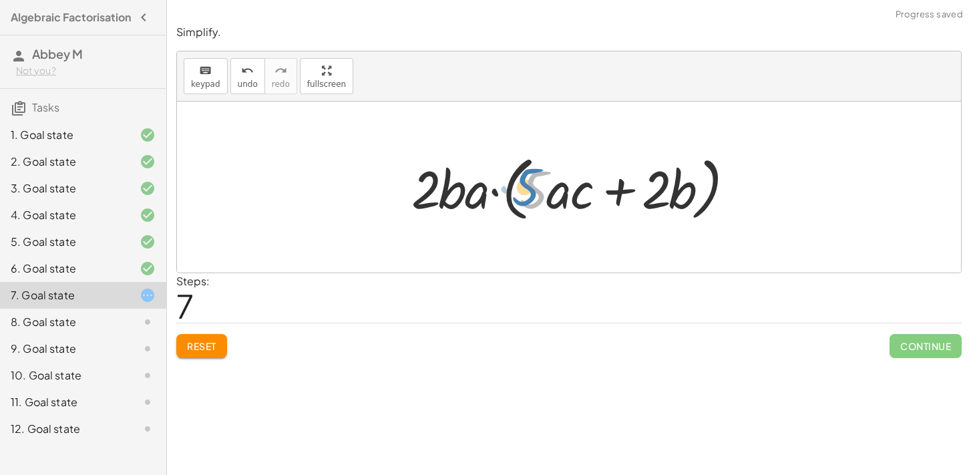
click at [528, 189] on div at bounding box center [574, 187] width 339 height 77
drag, startPoint x: 689, startPoint y: 196, endPoint x: 462, endPoint y: 196, distance: 227.2
click at [462, 196] on div at bounding box center [574, 187] width 339 height 77
drag, startPoint x: 658, startPoint y: 196, endPoint x: 681, endPoint y: 196, distance: 22.7
click at [680, 196] on div at bounding box center [574, 187] width 339 height 77
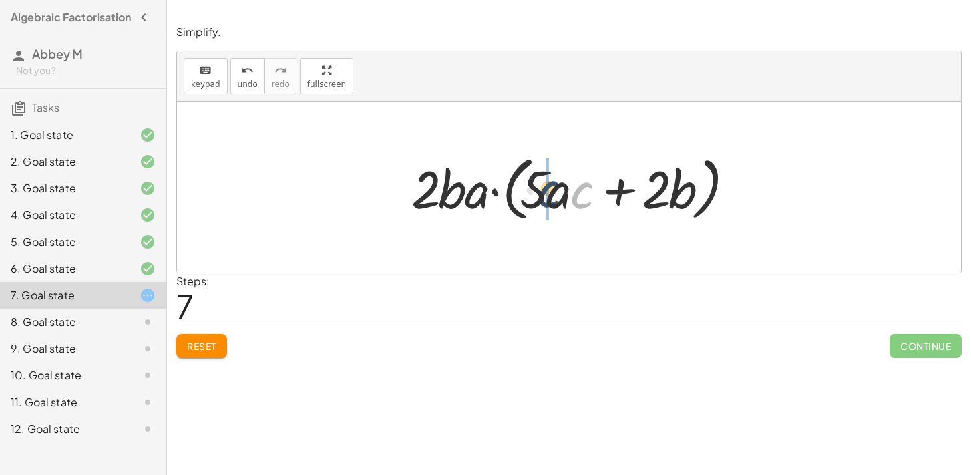
drag, startPoint x: 583, startPoint y: 193, endPoint x: 543, endPoint y: 190, distance: 40.2
click at [543, 190] on div at bounding box center [574, 187] width 339 height 77
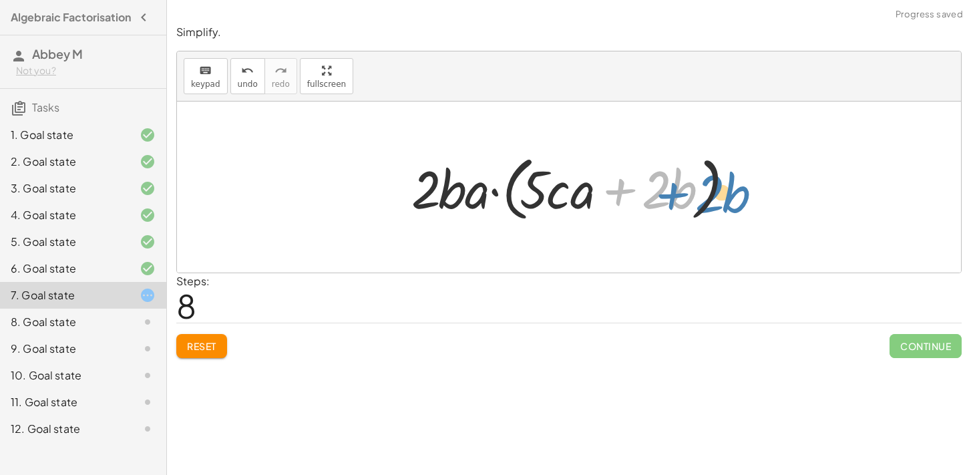
drag, startPoint x: 615, startPoint y: 184, endPoint x: 668, endPoint y: 187, distance: 53.6
click at [668, 187] on div at bounding box center [574, 187] width 339 height 77
click at [198, 333] on div "Reset Continue" at bounding box center [569, 340] width 786 height 35
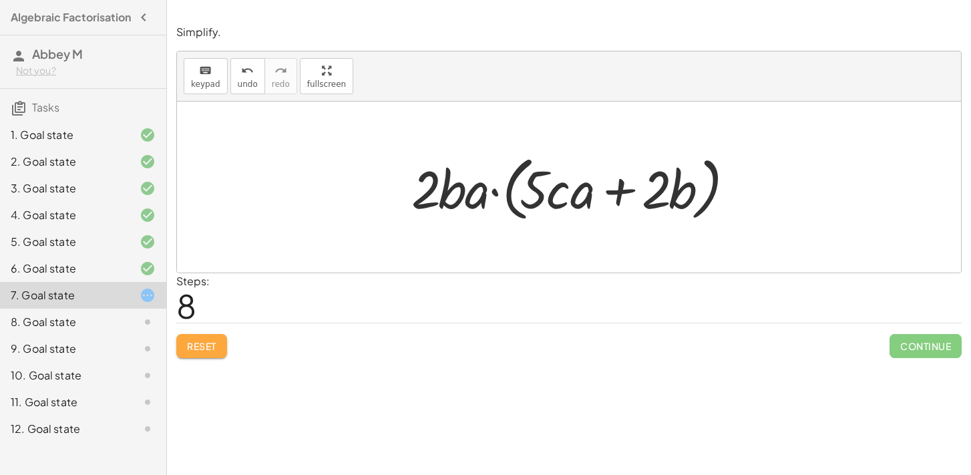
click at [200, 345] on span "Reset" at bounding box center [201, 346] width 29 height 12
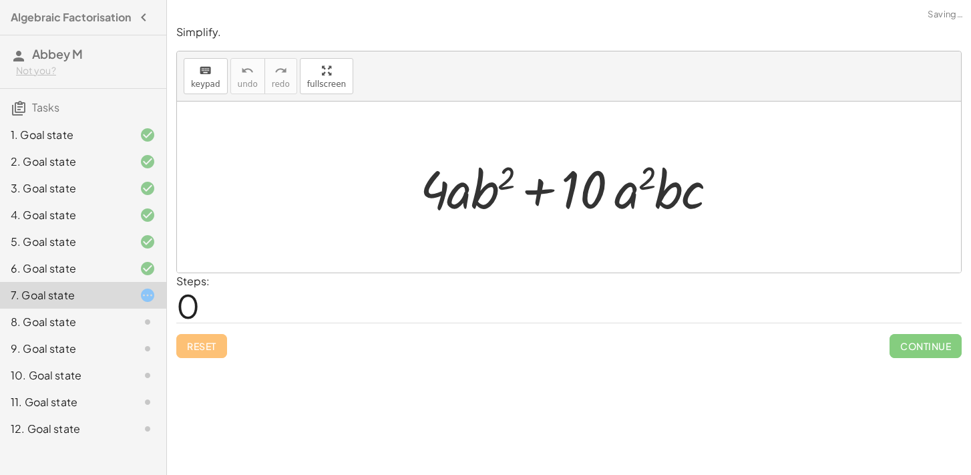
click at [133, 325] on div at bounding box center [136, 322] width 37 height 16
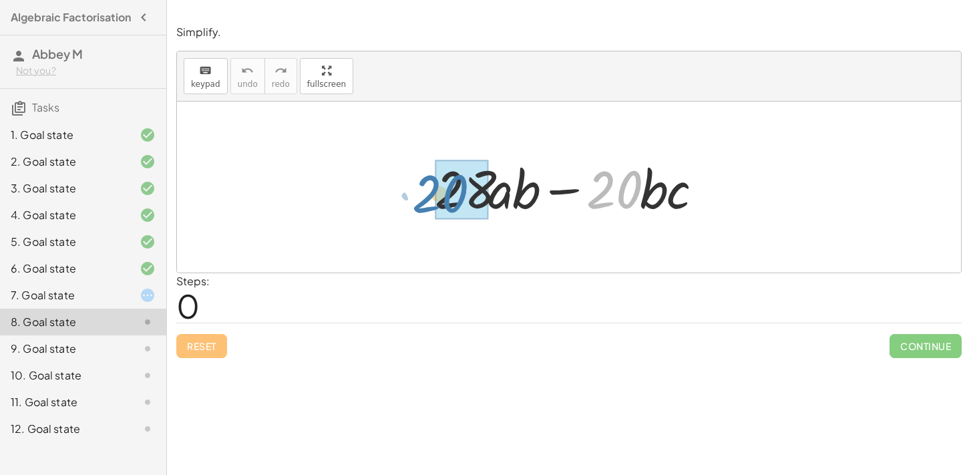
drag, startPoint x: 605, startPoint y: 182, endPoint x: 432, endPoint y: 186, distance: 173.8
click at [432, 186] on div at bounding box center [574, 187] width 293 height 69
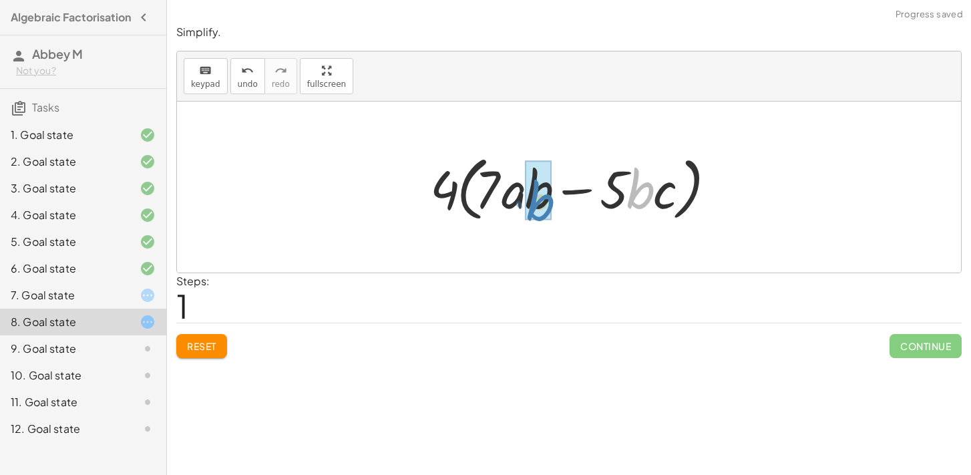
drag, startPoint x: 642, startPoint y: 188, endPoint x: 542, endPoint y: 201, distance: 101.1
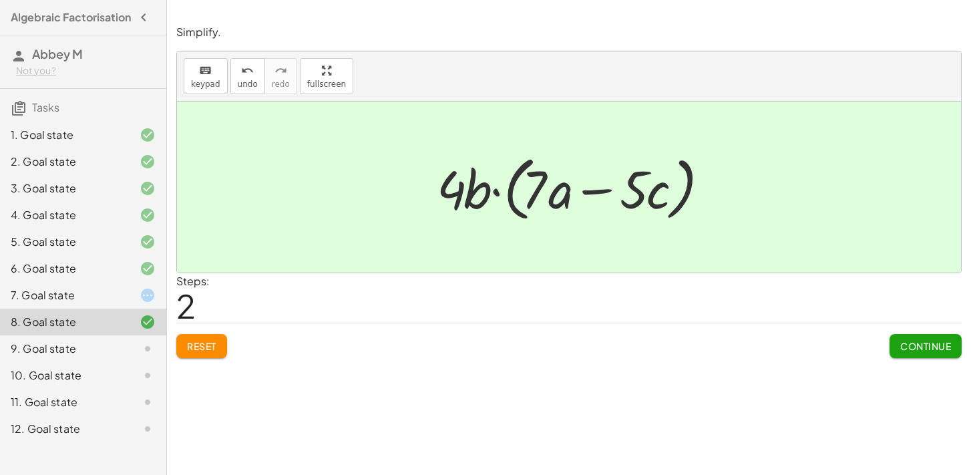
click at [203, 351] on span "Reset" at bounding box center [201, 346] width 29 height 12
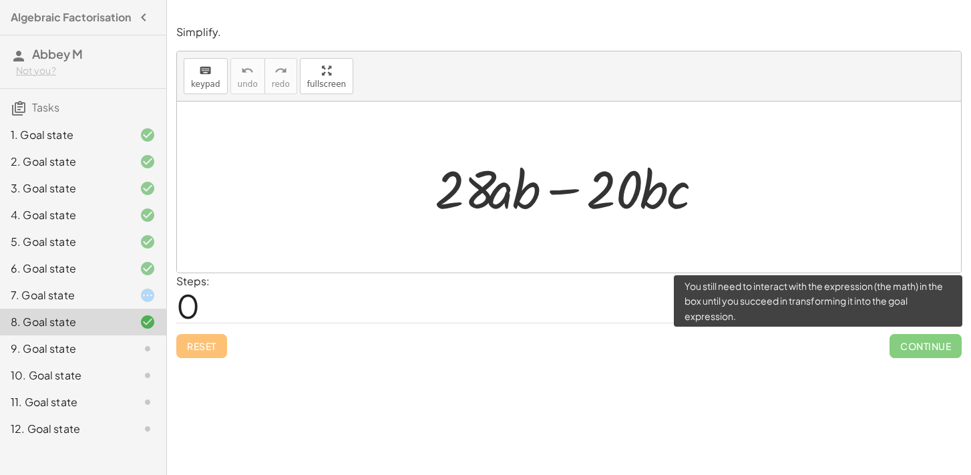
click at [897, 346] on span "Continue" at bounding box center [926, 346] width 72 height 24
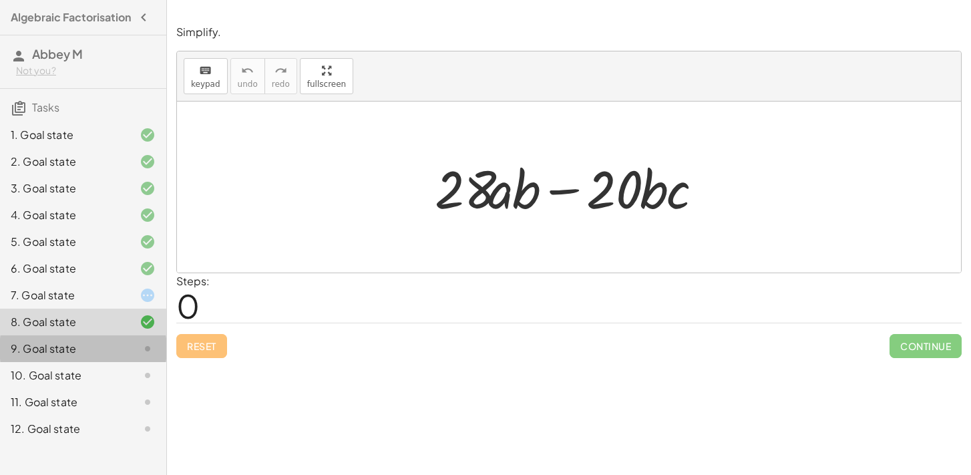
click at [96, 389] on div "9. Goal state" at bounding box center [83, 402] width 166 height 27
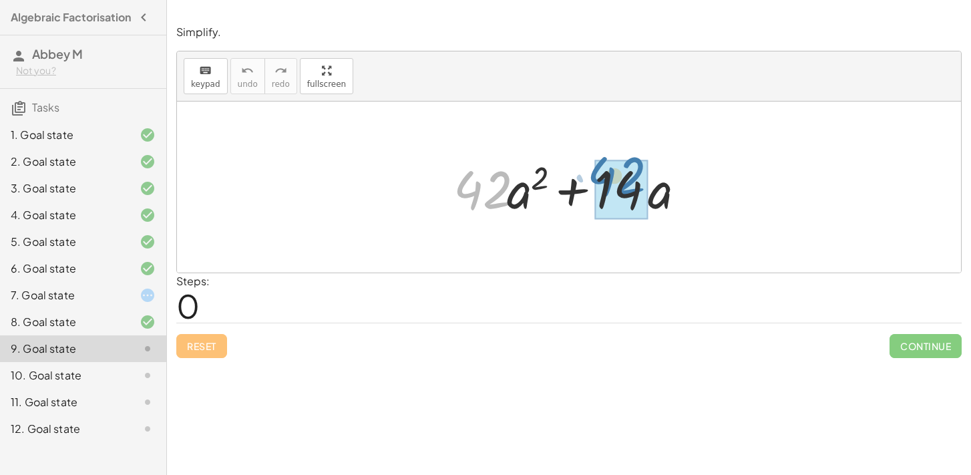
drag, startPoint x: 477, startPoint y: 200, endPoint x: 609, endPoint y: 188, distance: 132.8
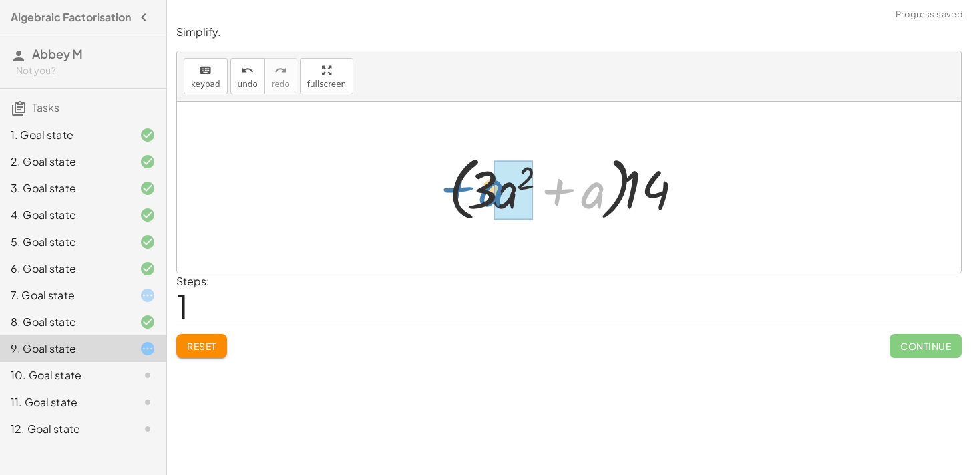
drag, startPoint x: 593, startPoint y: 196, endPoint x: 496, endPoint y: 192, distance: 96.3
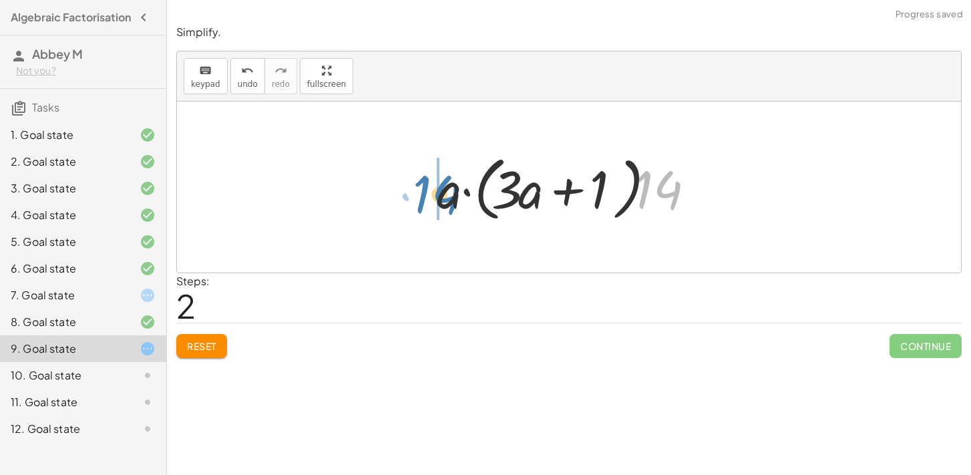
drag, startPoint x: 659, startPoint y: 197, endPoint x: 430, endPoint y: 202, distance: 229.2
click at [430, 202] on div at bounding box center [574, 187] width 288 height 77
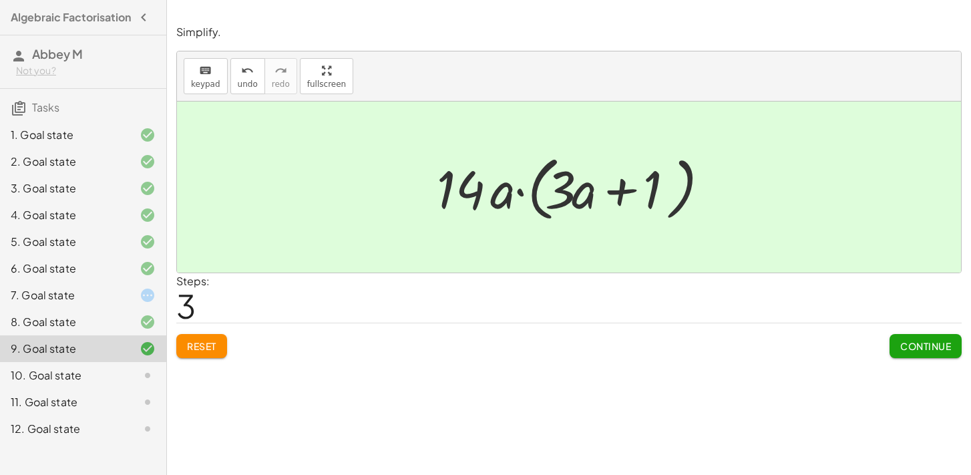
click at [895, 346] on button "Continue" at bounding box center [926, 346] width 72 height 24
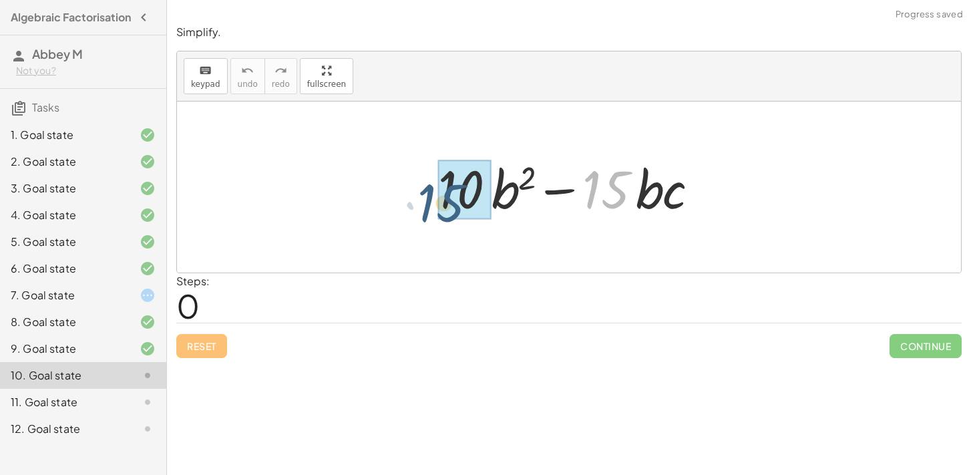
drag, startPoint x: 605, startPoint y: 186, endPoint x: 439, endPoint y: 199, distance: 166.2
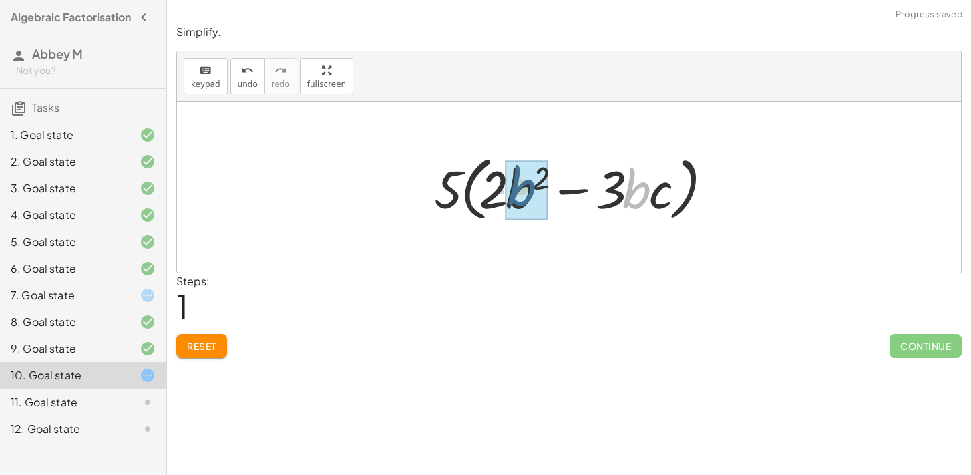
drag, startPoint x: 640, startPoint y: 190, endPoint x: 522, endPoint y: 187, distance: 118.3
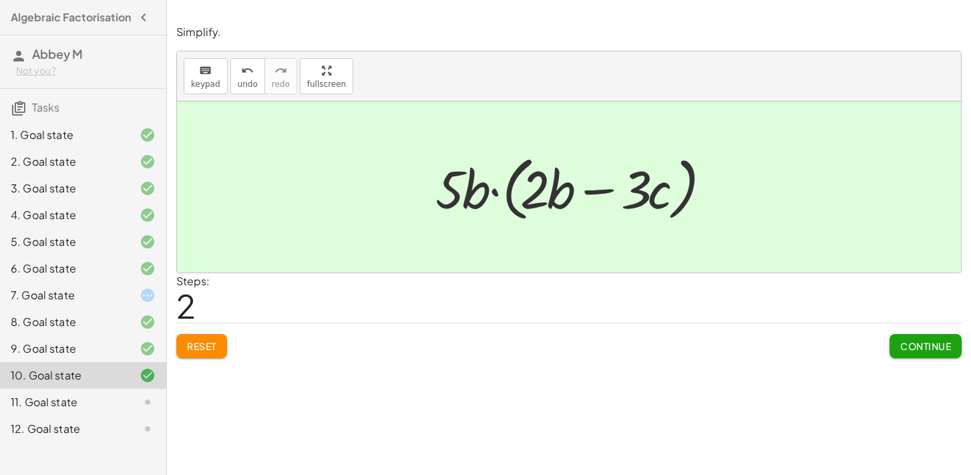
click at [214, 336] on button "Reset" at bounding box center [201, 346] width 51 height 24
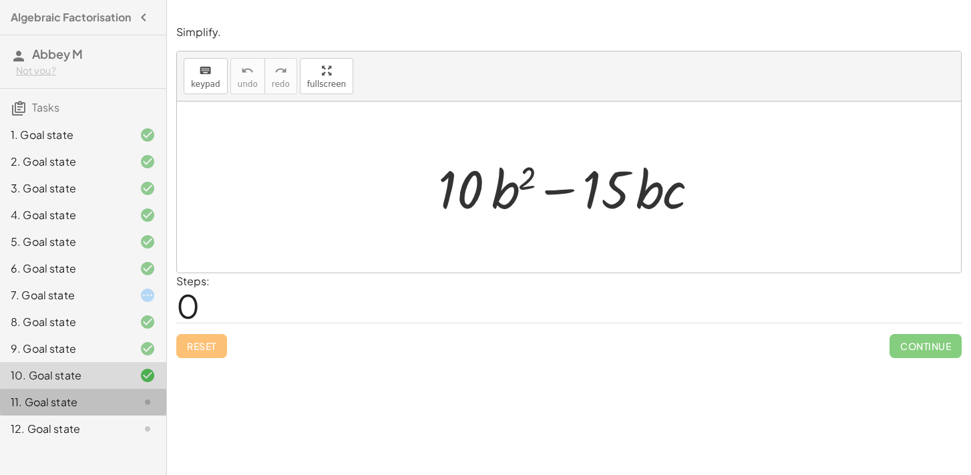
click at [115, 410] on div "11. Goal state" at bounding box center [65, 402] width 108 height 16
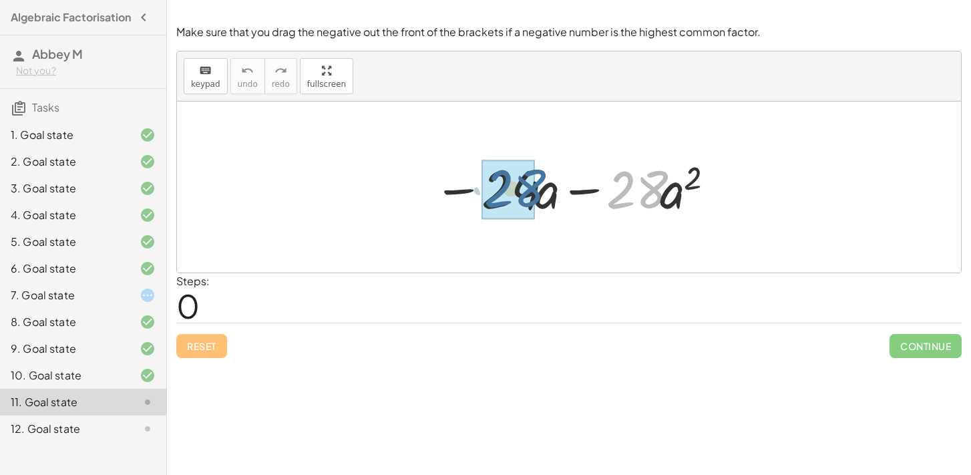
drag, startPoint x: 635, startPoint y: 194, endPoint x: 513, endPoint y: 194, distance: 122.3
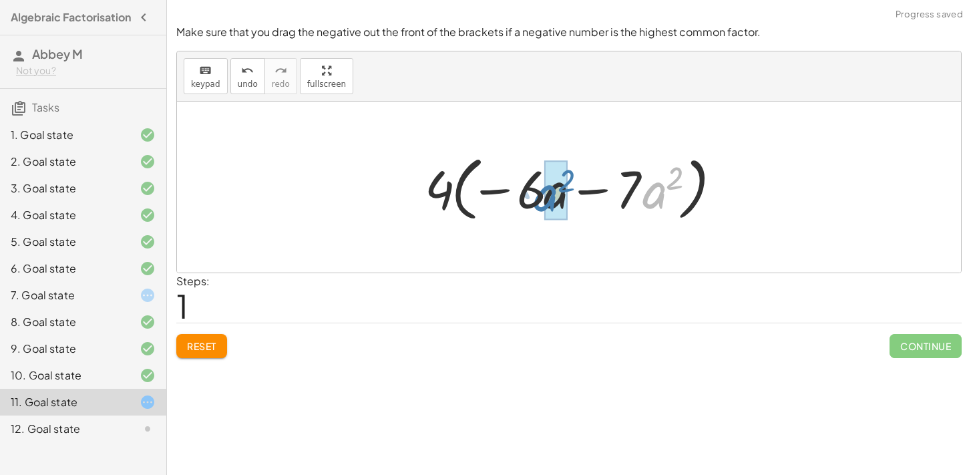
drag, startPoint x: 662, startPoint y: 198, endPoint x: 555, endPoint y: 200, distance: 106.9
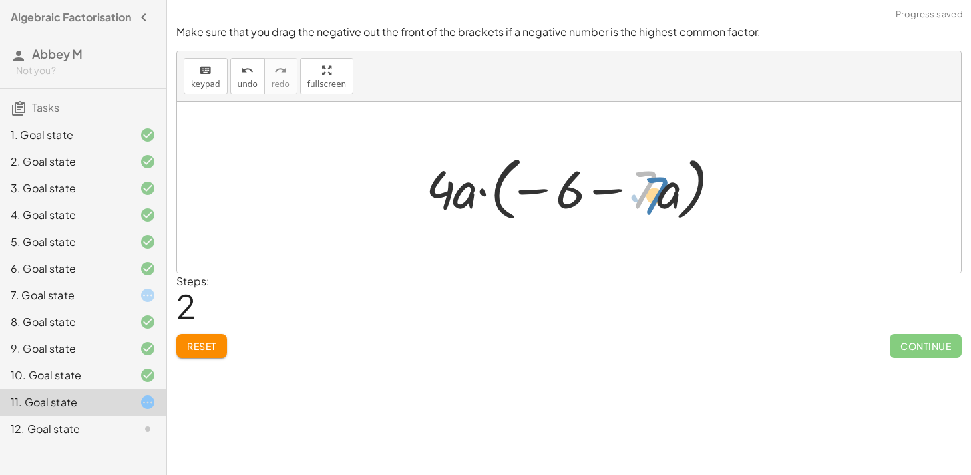
drag, startPoint x: 641, startPoint y: 194, endPoint x: 661, endPoint y: 203, distance: 21.8
click at [661, 203] on div at bounding box center [574, 187] width 309 height 77
click at [672, 199] on div at bounding box center [574, 187] width 309 height 77
drag, startPoint x: 646, startPoint y: 195, endPoint x: 538, endPoint y: 196, distance: 107.6
click at [538, 196] on div at bounding box center [574, 187] width 309 height 77
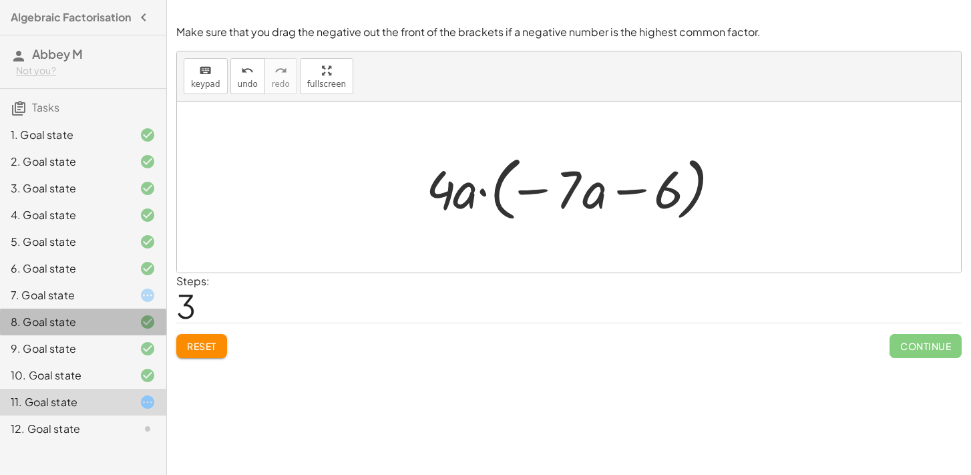
click at [80, 330] on div "8. Goal state" at bounding box center [65, 322] width 108 height 16
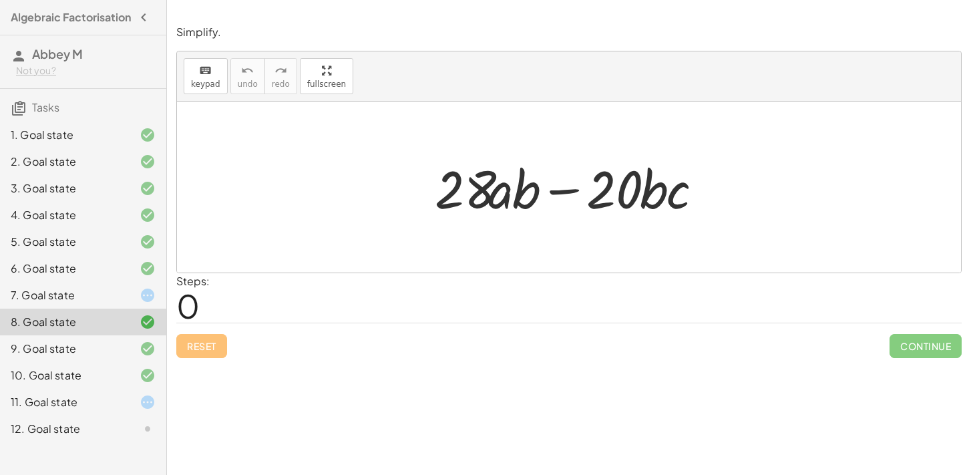
click at [74, 335] on div "7. Goal state" at bounding box center [83, 348] width 166 height 27
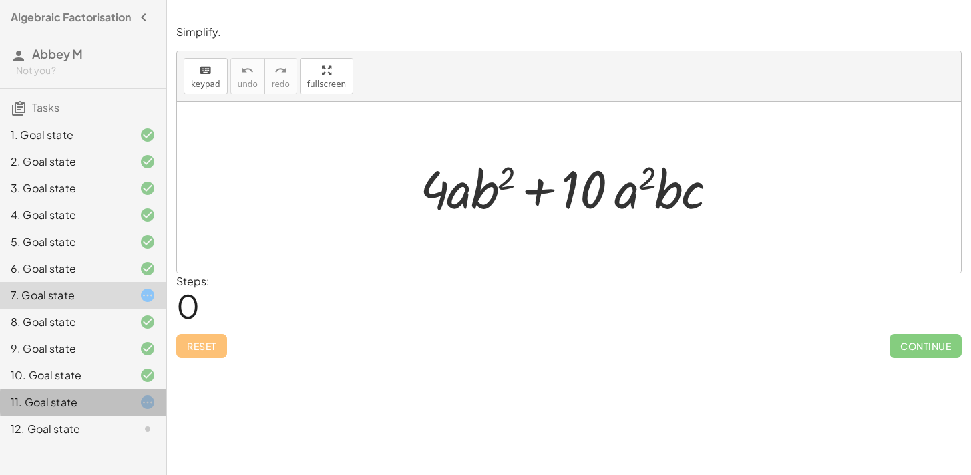
click at [150, 410] on icon at bounding box center [148, 402] width 16 height 16
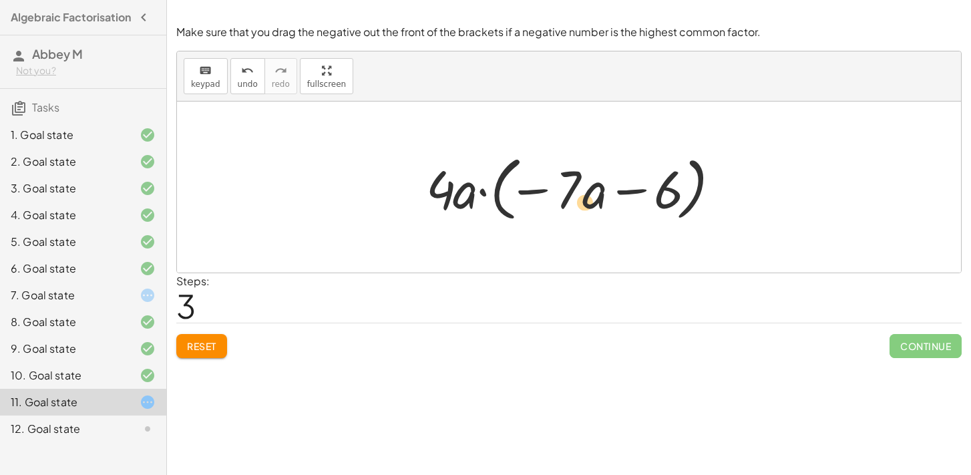
drag, startPoint x: 587, startPoint y: 177, endPoint x: 599, endPoint y: 184, distance: 13.8
click at [599, 184] on div at bounding box center [574, 187] width 309 height 77
drag, startPoint x: 571, startPoint y: 182, endPoint x: 682, endPoint y: 176, distance: 111.1
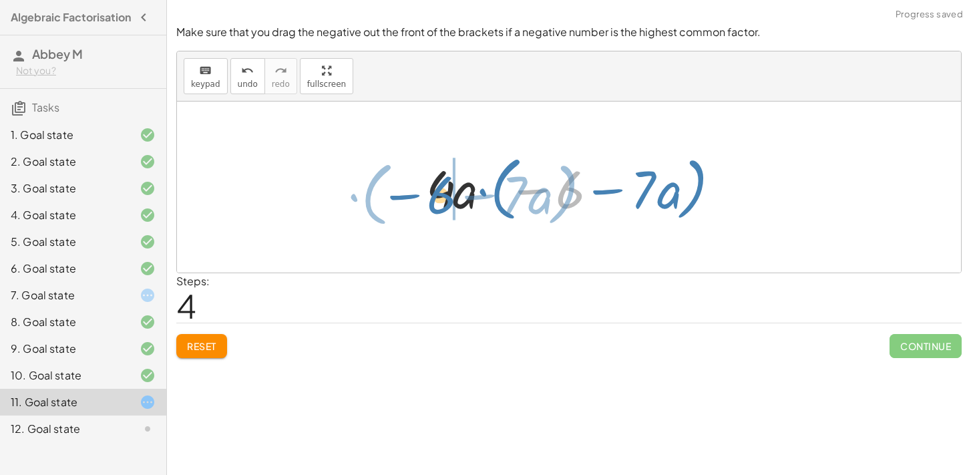
drag, startPoint x: 573, startPoint y: 194, endPoint x: 448, endPoint y: 200, distance: 125.1
click at [448, 200] on div at bounding box center [574, 187] width 309 height 77
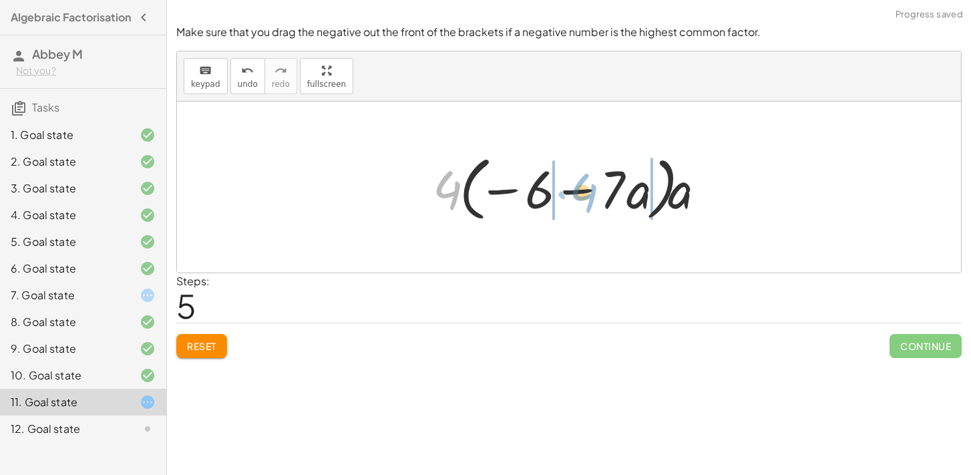
drag, startPoint x: 448, startPoint y: 185, endPoint x: 582, endPoint y: 188, distance: 134.3
click at [582, 188] on div at bounding box center [574, 187] width 296 height 77
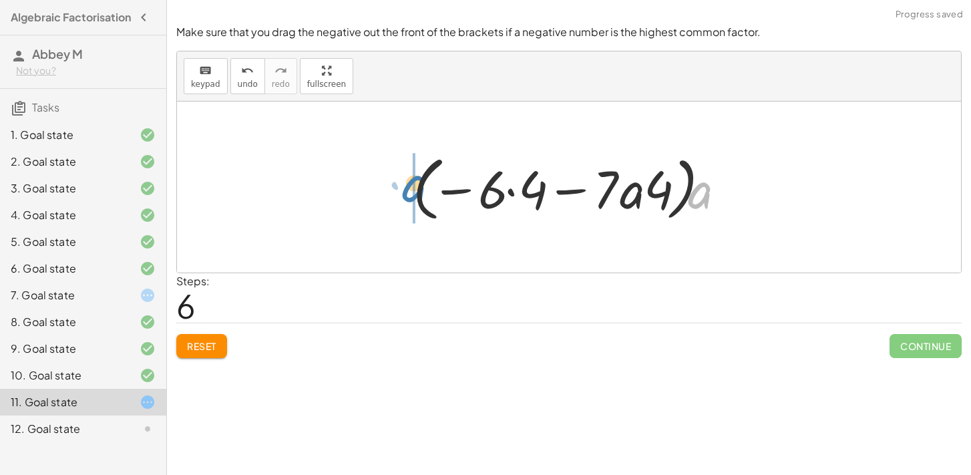
drag, startPoint x: 702, startPoint y: 201, endPoint x: 410, endPoint y: 194, distance: 292.7
click at [410, 194] on div at bounding box center [574, 187] width 336 height 77
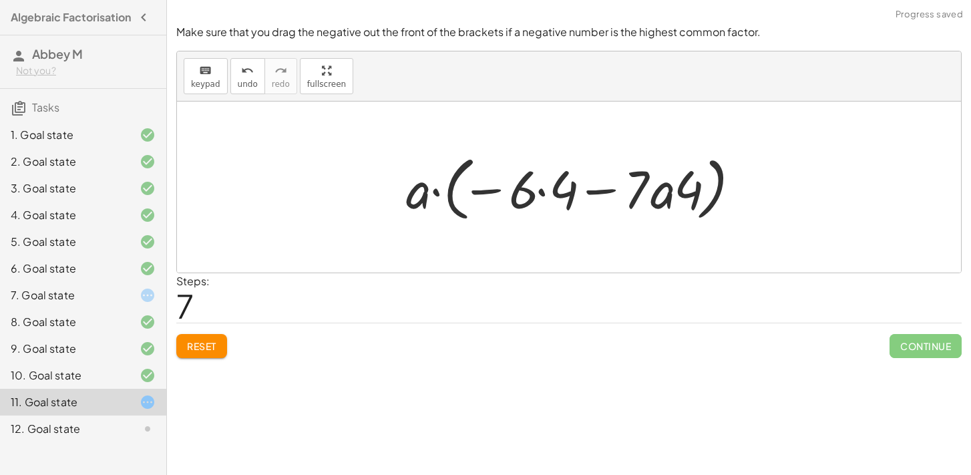
click at [224, 353] on button "Reset" at bounding box center [201, 346] width 51 height 24
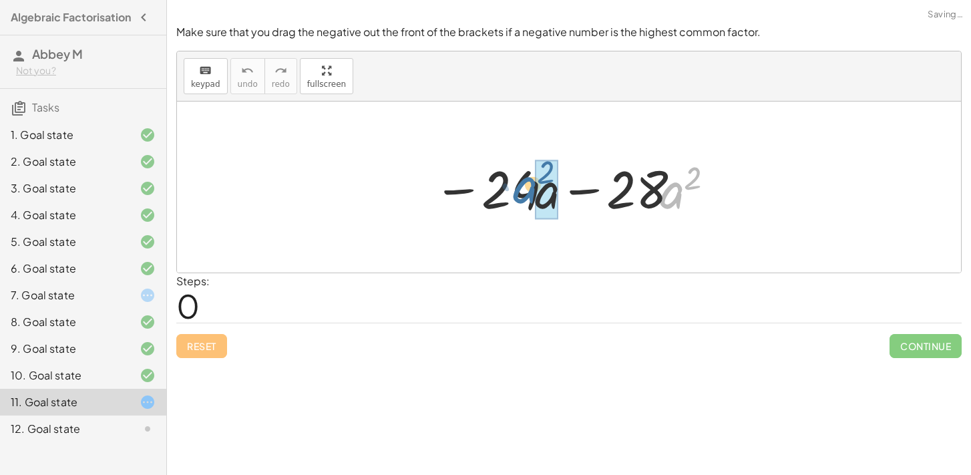
drag, startPoint x: 676, startPoint y: 198, endPoint x: 532, endPoint y: 195, distance: 143.7
click at [532, 194] on div at bounding box center [574, 187] width 294 height 69
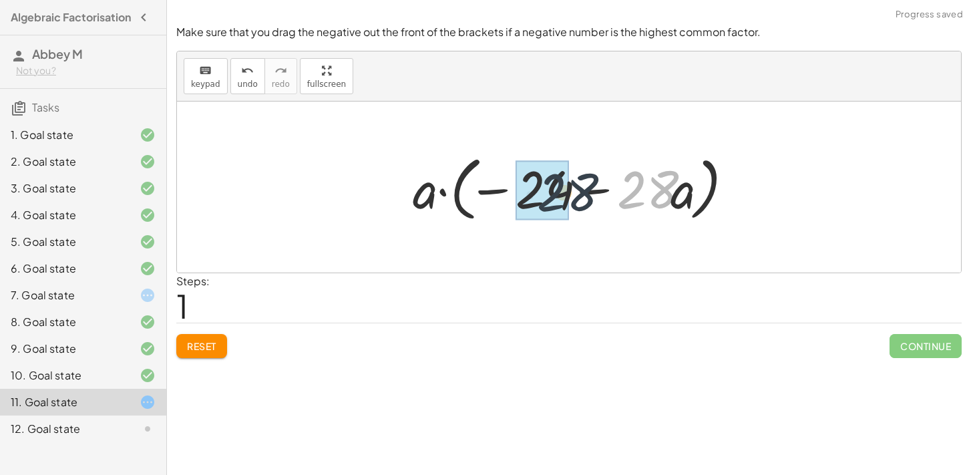
drag, startPoint x: 649, startPoint y: 191, endPoint x: 546, endPoint y: 193, distance: 103.6
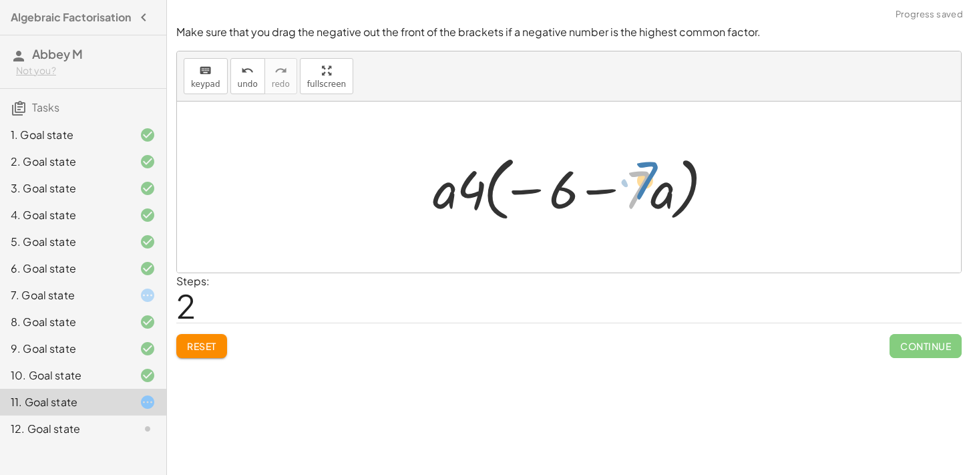
drag, startPoint x: 635, startPoint y: 183, endPoint x: 649, endPoint y: 174, distance: 15.9
click at [649, 174] on div at bounding box center [574, 187] width 296 height 77
drag, startPoint x: 609, startPoint y: 189, endPoint x: 586, endPoint y: 197, distance: 24.1
click at [586, 196] on div at bounding box center [574, 187] width 296 height 77
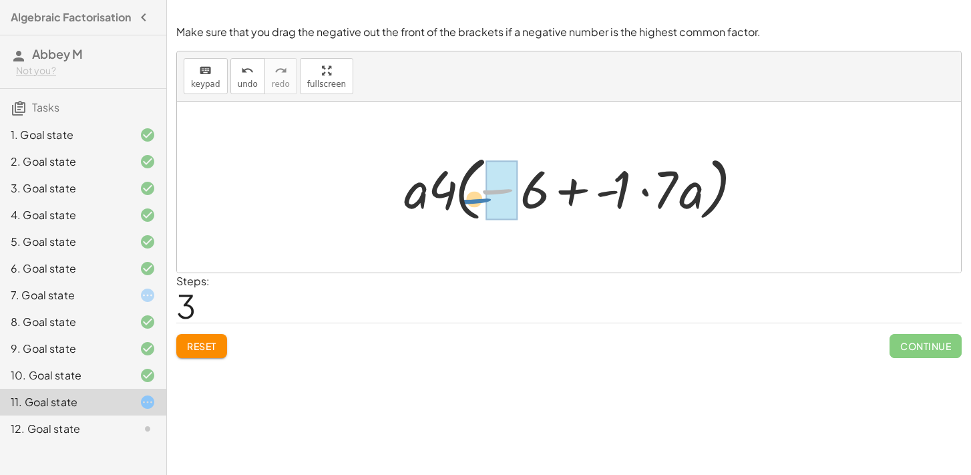
drag, startPoint x: 490, startPoint y: 194, endPoint x: 468, endPoint y: 204, distance: 23.3
click at [468, 203] on div at bounding box center [575, 187] width 354 height 77
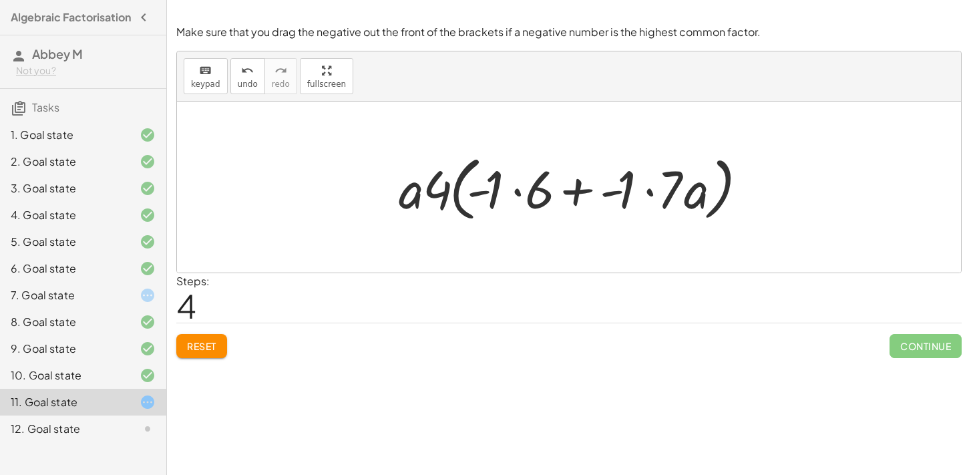
click at [192, 334] on button "Reset" at bounding box center [201, 346] width 51 height 24
